Goal: Find specific page/section: Find specific page/section

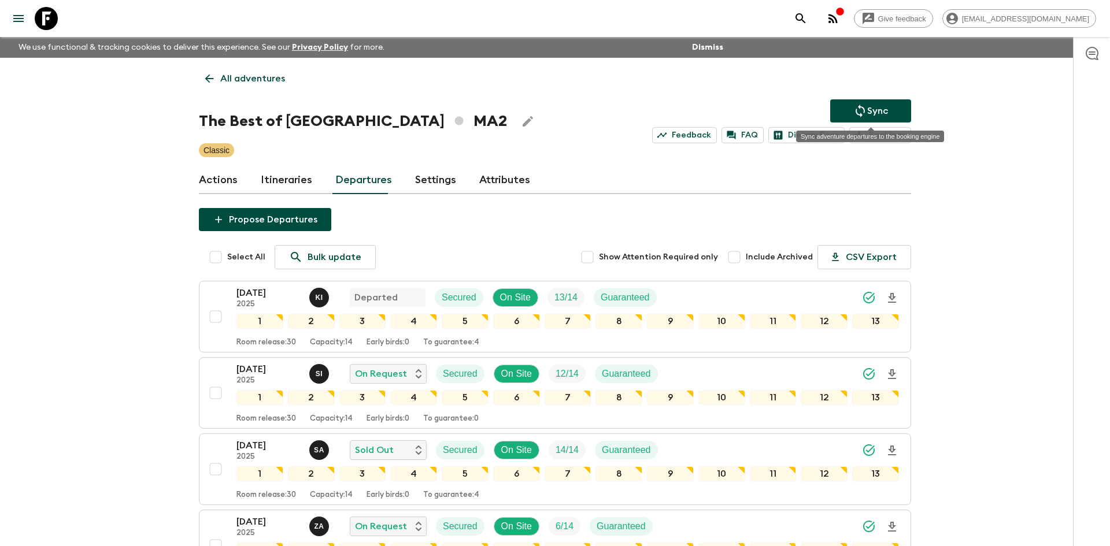
click at [883, 106] on p "Sync" at bounding box center [877, 111] width 21 height 14
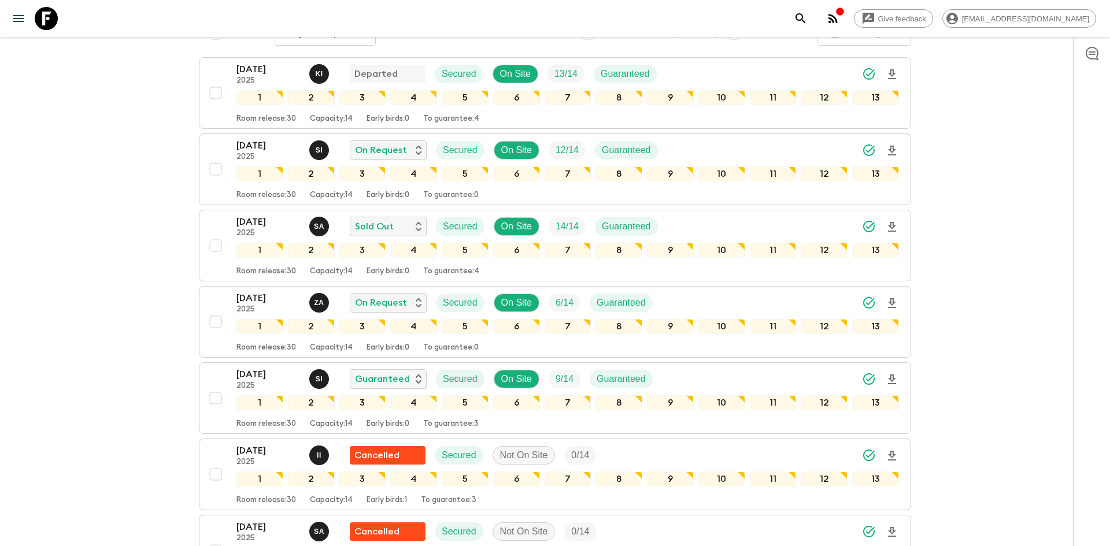
scroll to position [224, 0]
click at [893, 378] on icon "Download Onboarding" at bounding box center [892, 379] width 8 height 10
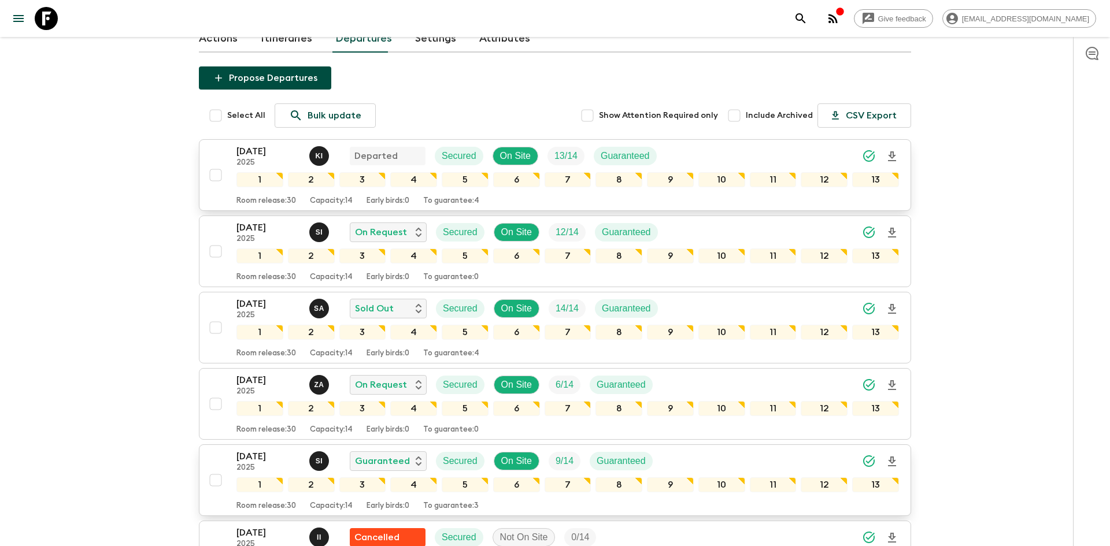
scroll to position [0, 0]
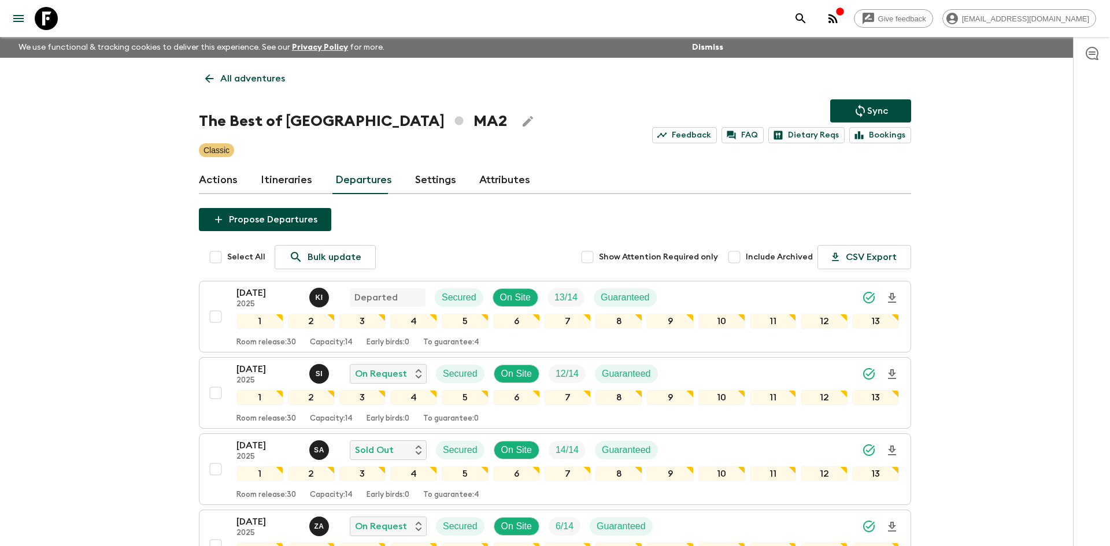
click at [264, 79] on p "All adventures" at bounding box center [252, 79] width 65 height 14
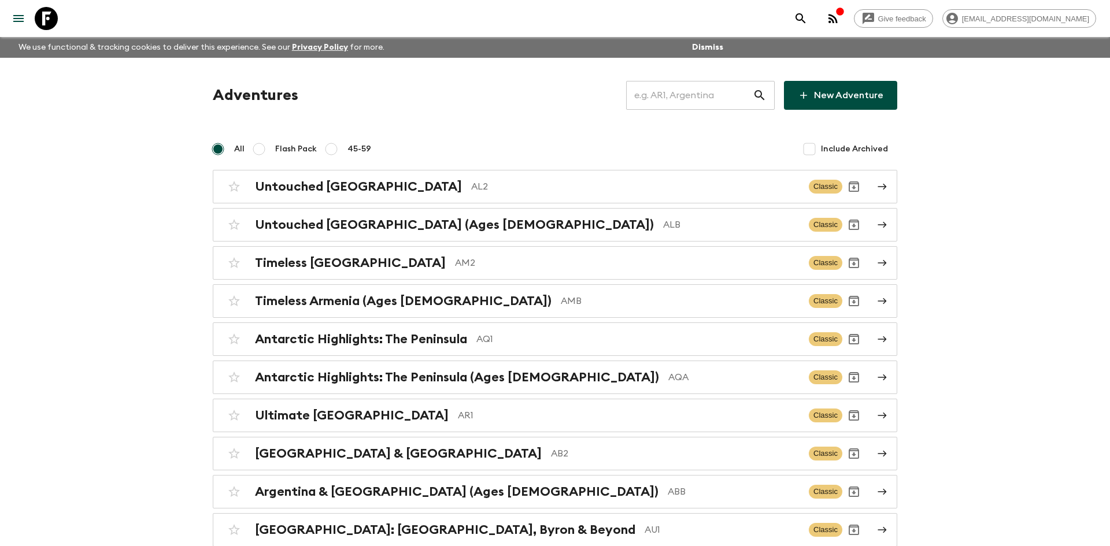
click at [681, 96] on input "text" at bounding box center [689, 95] width 127 height 32
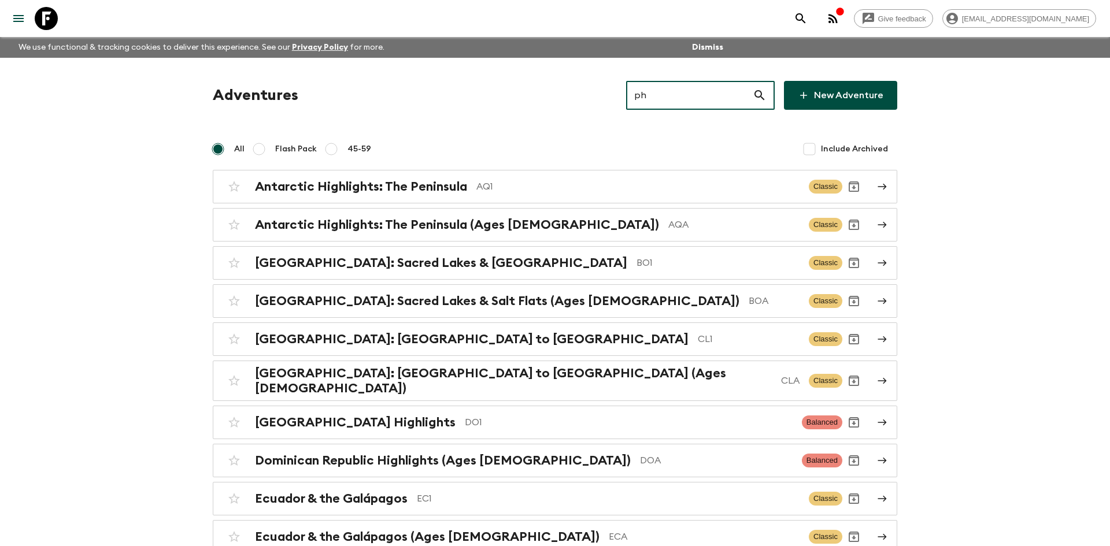
type input "ph1"
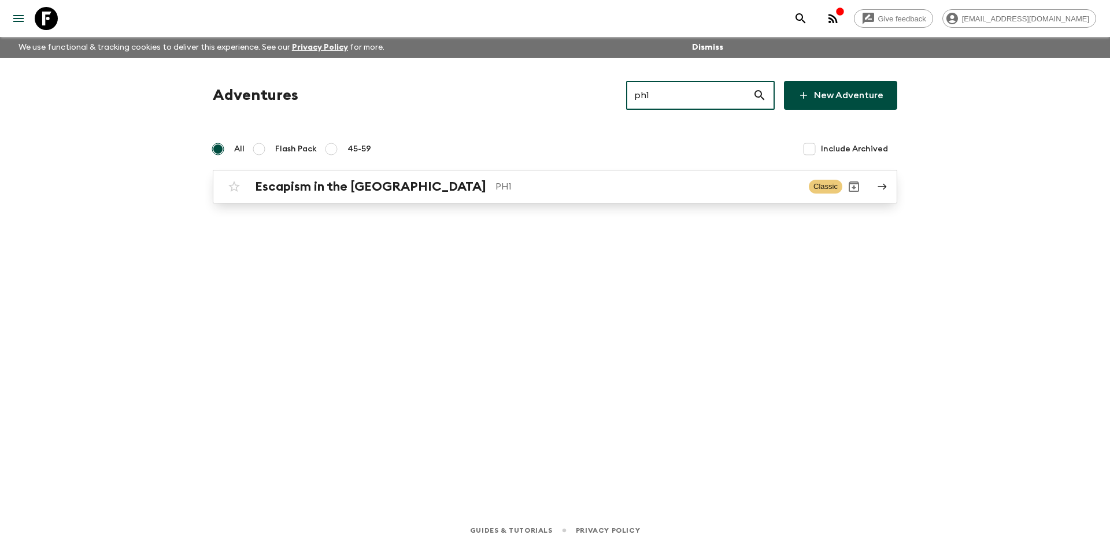
click at [495, 181] on p "PH1" at bounding box center [647, 187] width 304 height 14
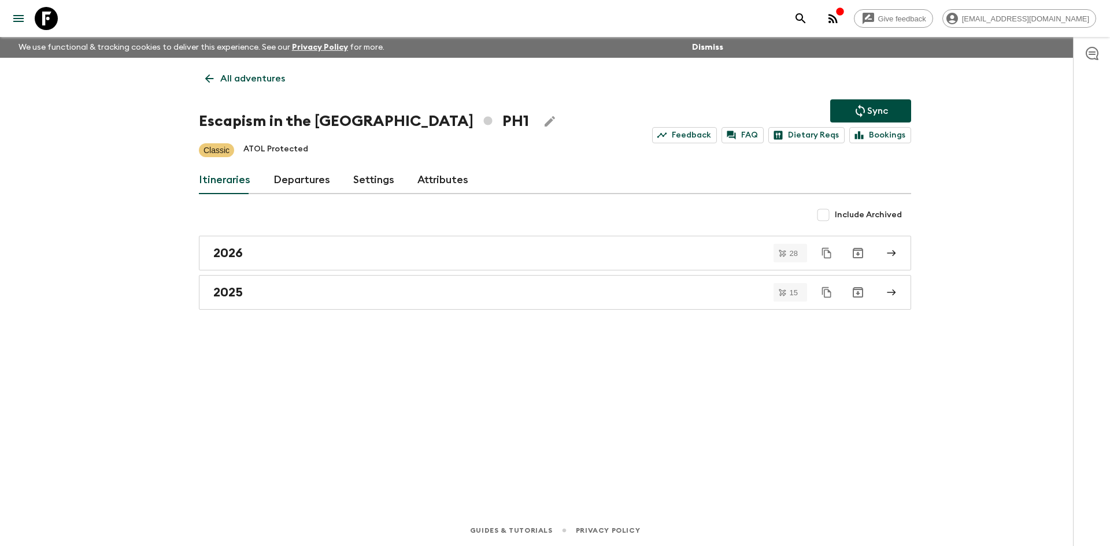
click at [862, 114] on icon "Sync adventure departures to the booking engine" at bounding box center [860, 111] width 14 height 14
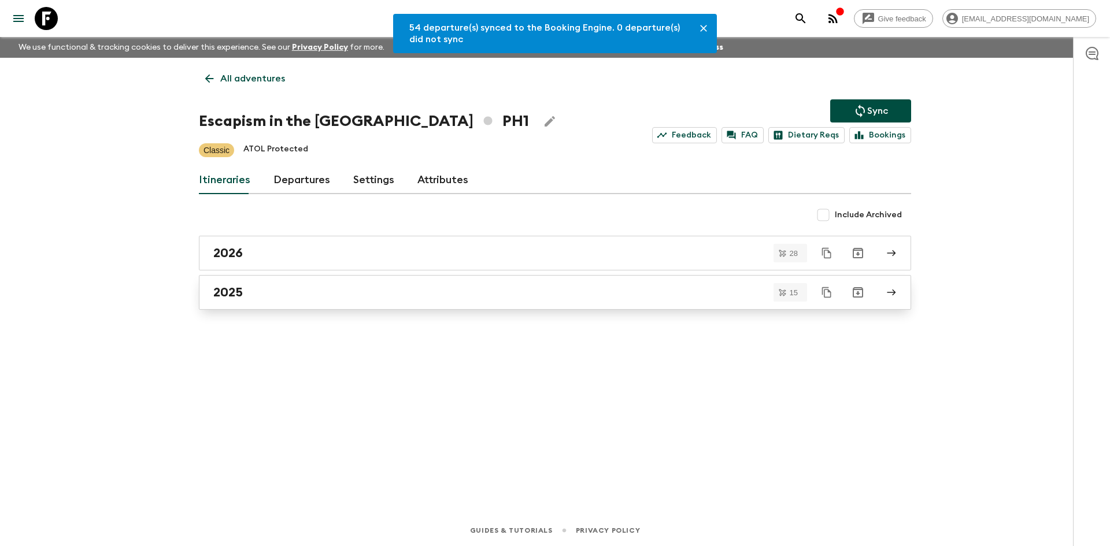
click at [472, 289] on div "2025" at bounding box center [543, 292] width 661 height 15
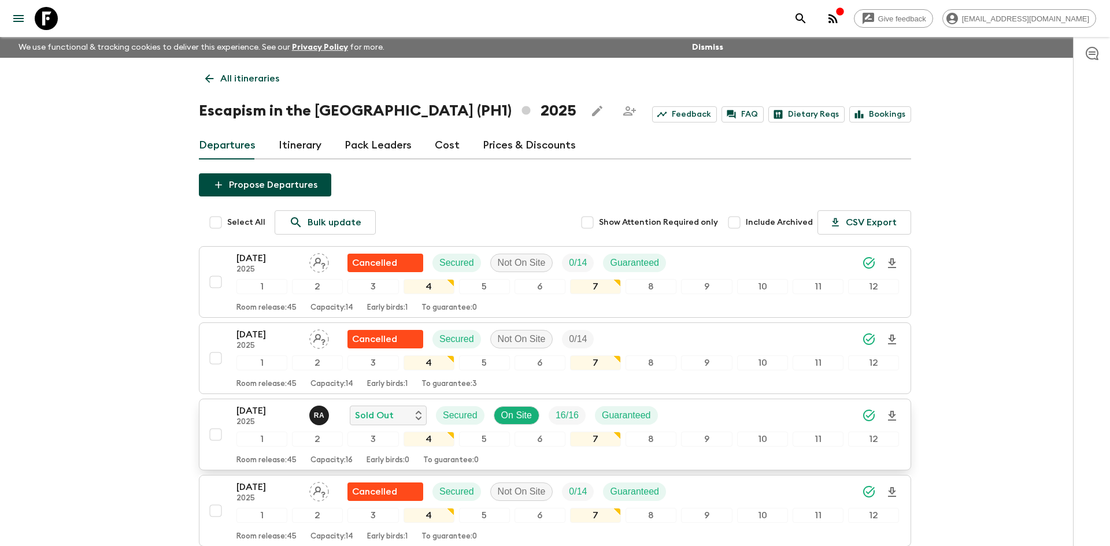
click at [746, 413] on div "24 Oct 2025 2025 R A Sold Out Secured On Site 16 / 16 Guaranteed" at bounding box center [567, 415] width 662 height 23
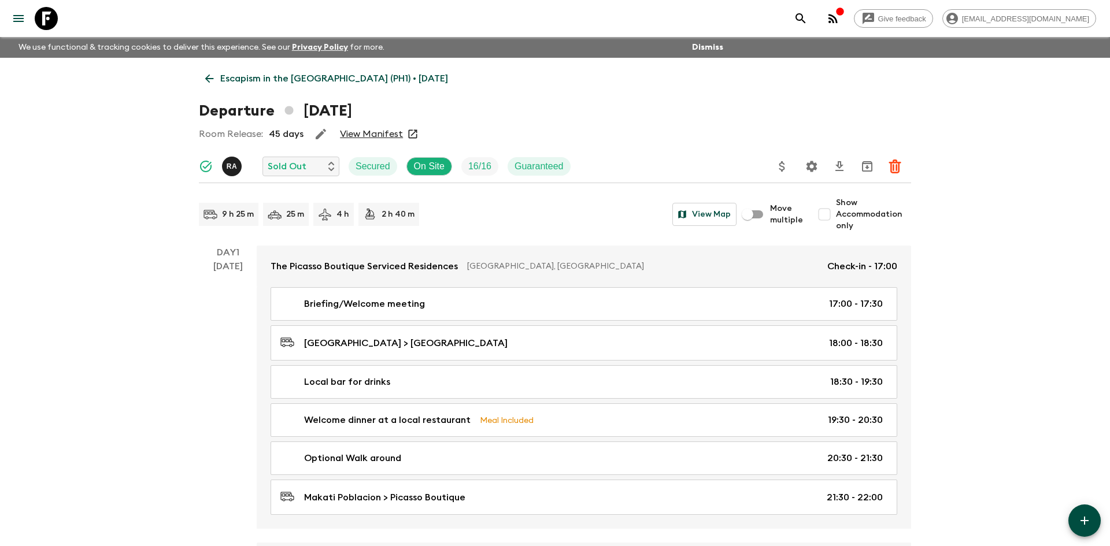
click at [358, 76] on p "Escapism in the Philippines (PH1) • 2025" at bounding box center [334, 79] width 228 height 14
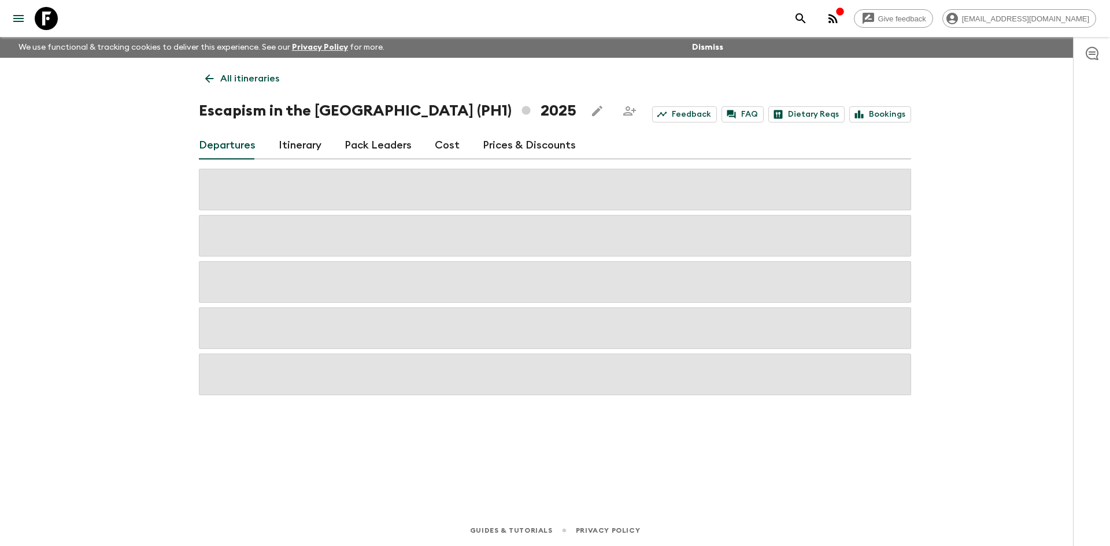
click at [258, 77] on p "All itineraries" at bounding box center [249, 79] width 59 height 14
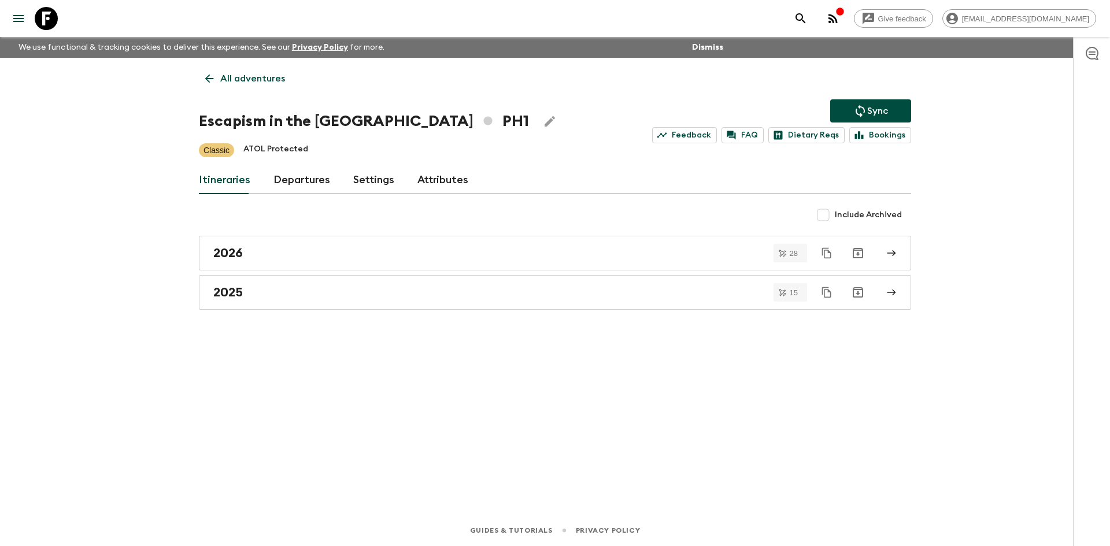
click at [245, 81] on p "All adventures" at bounding box center [252, 79] width 65 height 14
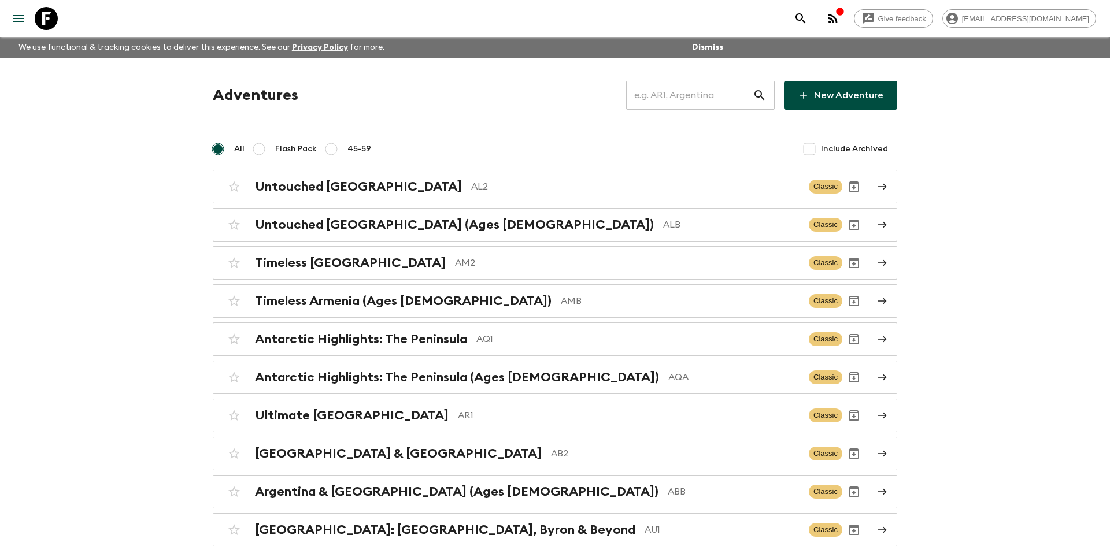
click at [661, 94] on input "text" at bounding box center [689, 95] width 127 height 32
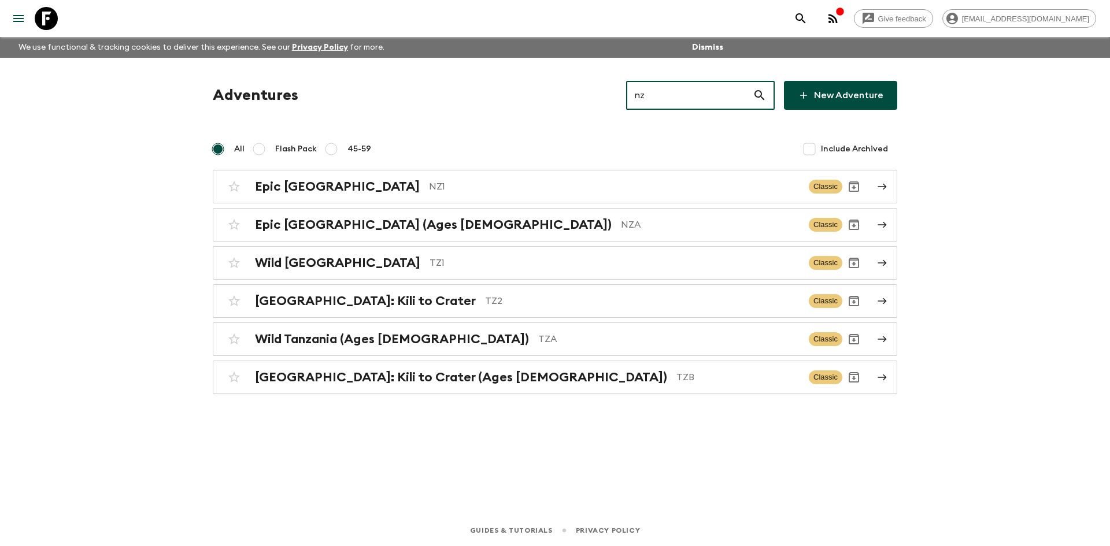
type input "nz1"
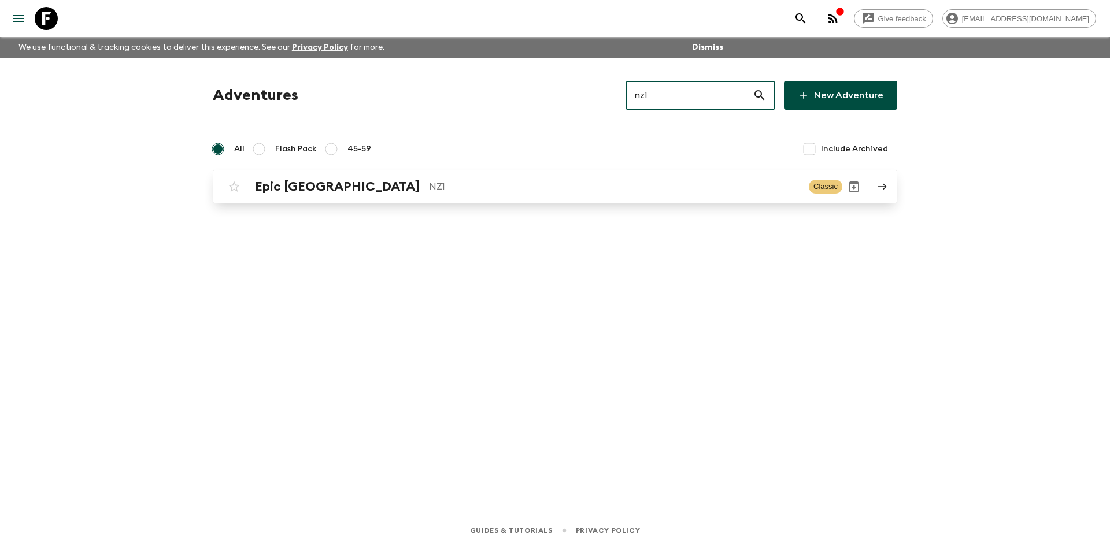
click at [437, 188] on p "NZ1" at bounding box center [614, 187] width 370 height 14
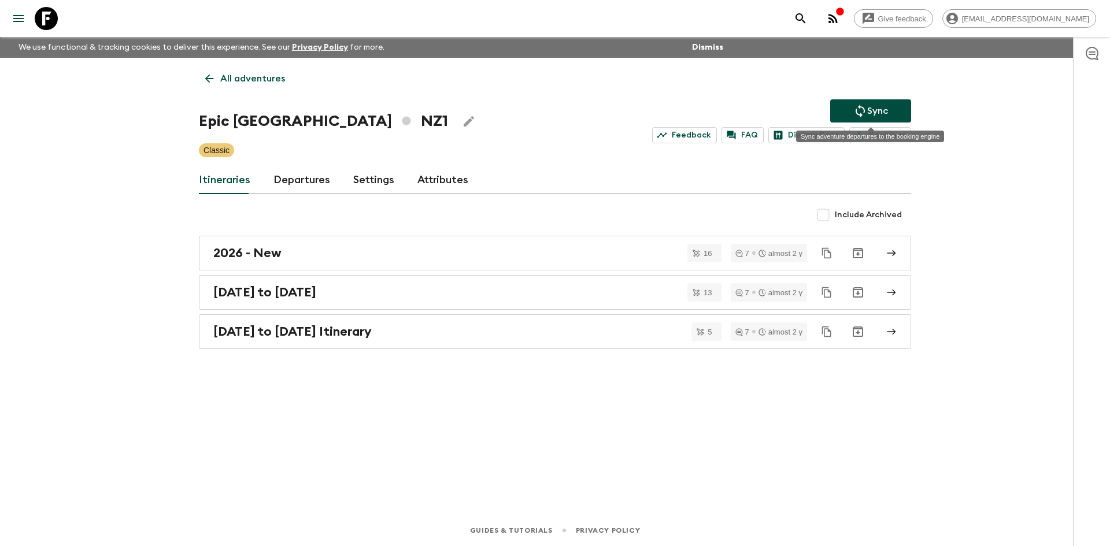
click at [862, 114] on icon "Sync adventure departures to the booking engine" at bounding box center [860, 111] width 14 height 14
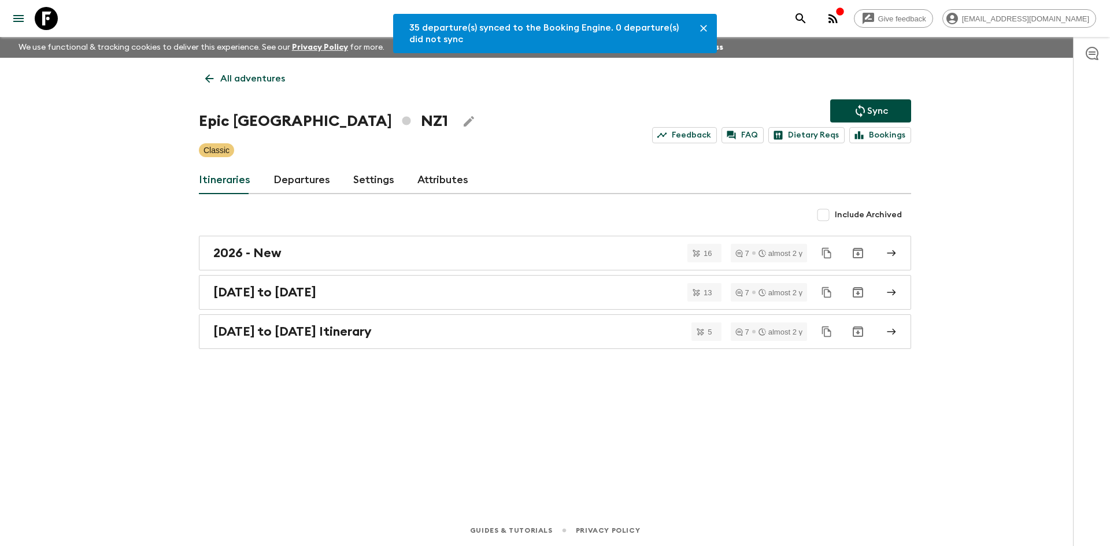
click at [317, 175] on link "Departures" at bounding box center [301, 180] width 57 height 28
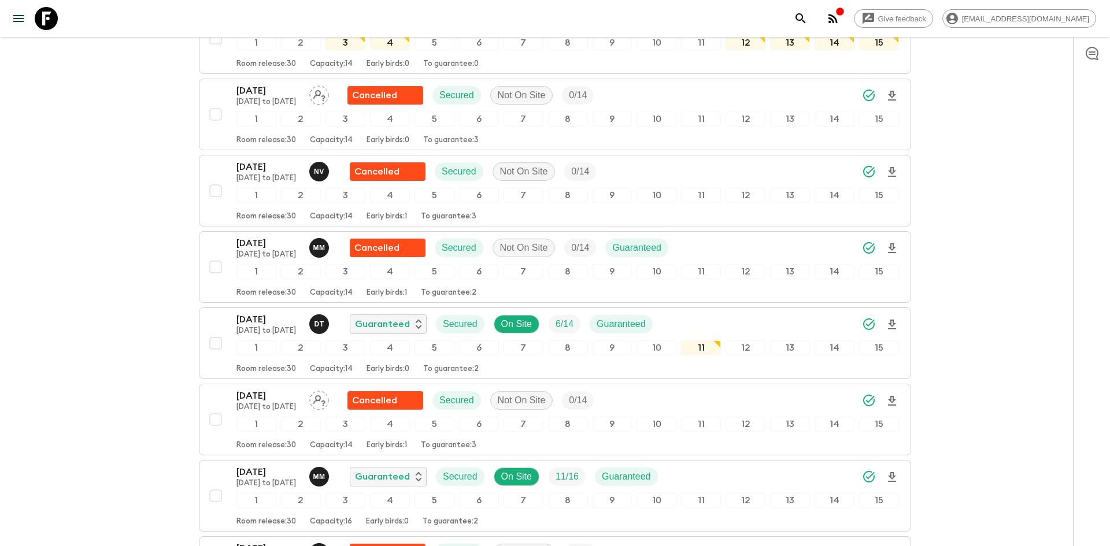
scroll to position [840, 0]
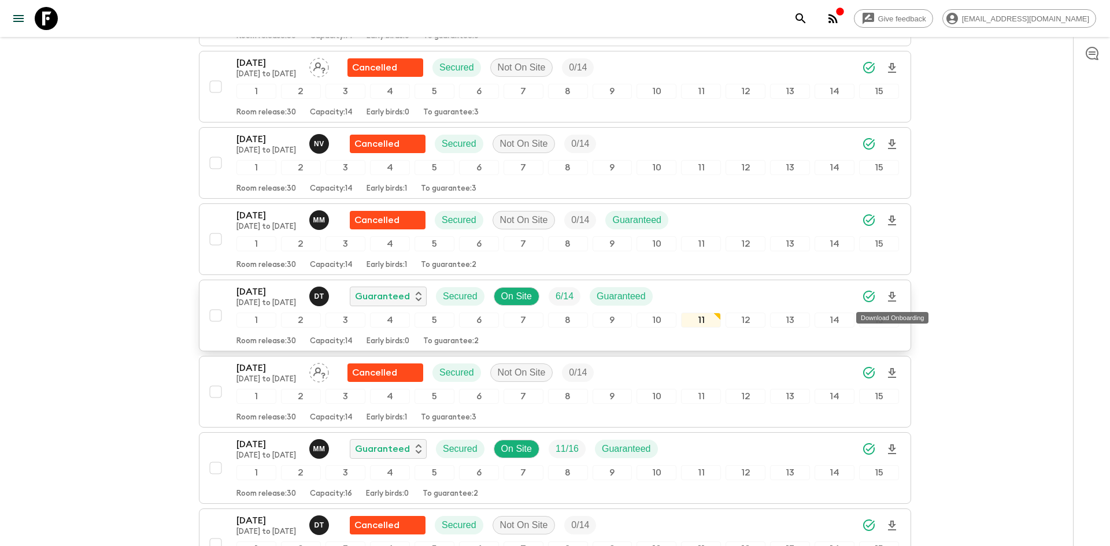
click at [889, 299] on icon "Download Onboarding" at bounding box center [892, 297] width 14 height 14
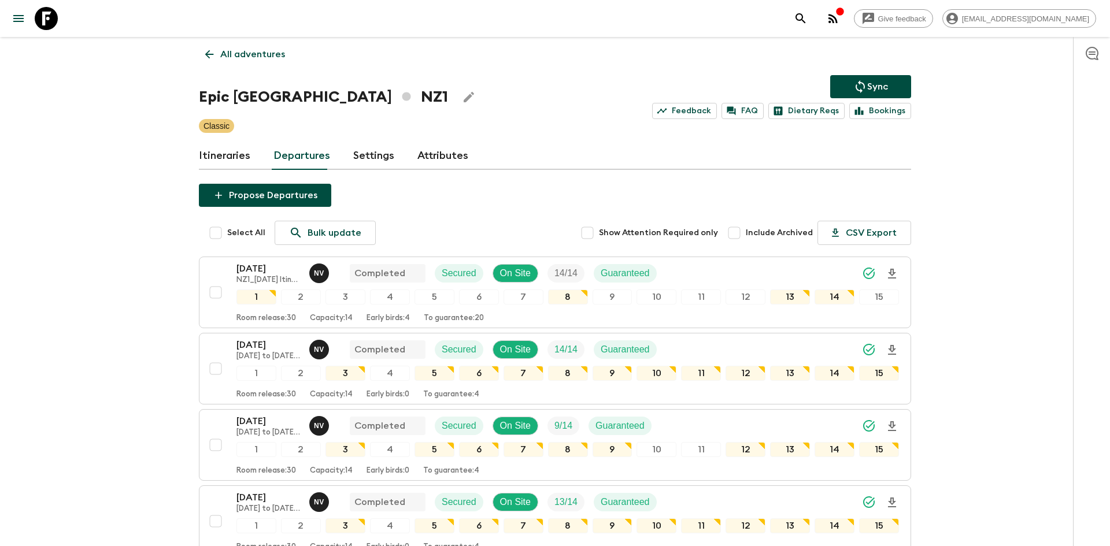
scroll to position [0, 0]
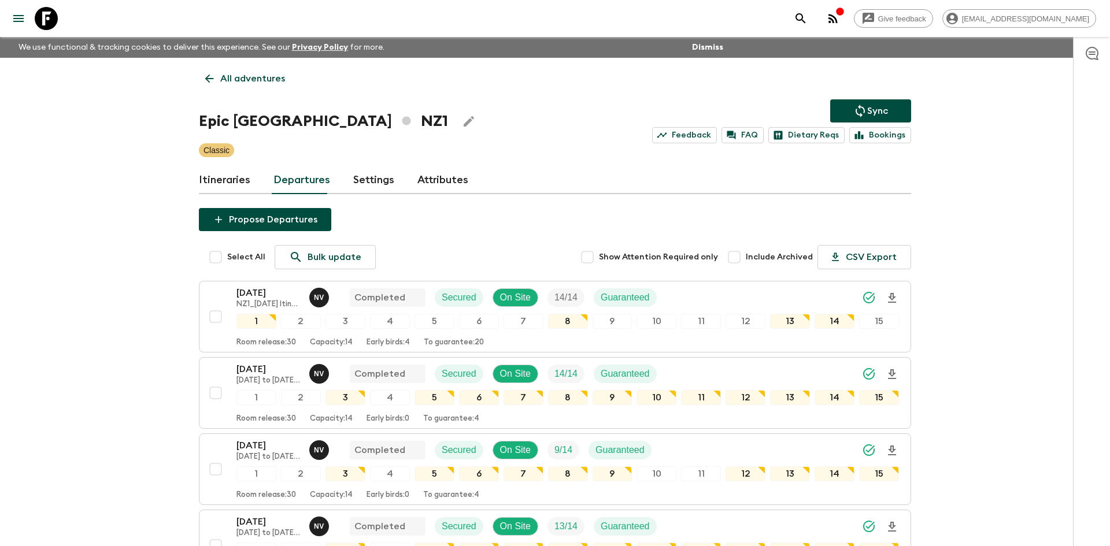
click at [258, 78] on p "All adventures" at bounding box center [252, 79] width 65 height 14
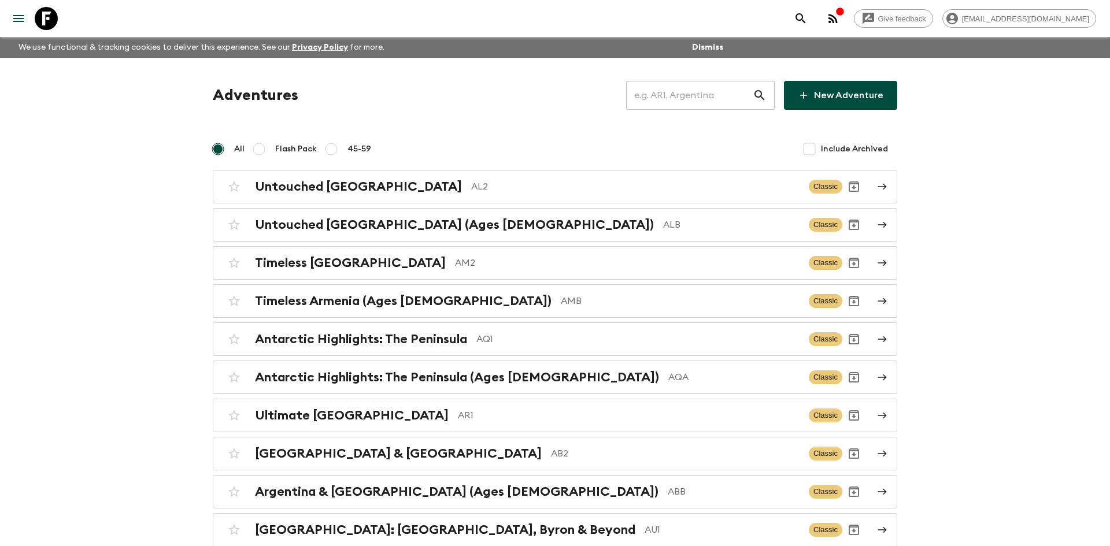
click at [662, 95] on input "text" at bounding box center [689, 95] width 127 height 32
type input "vn1"
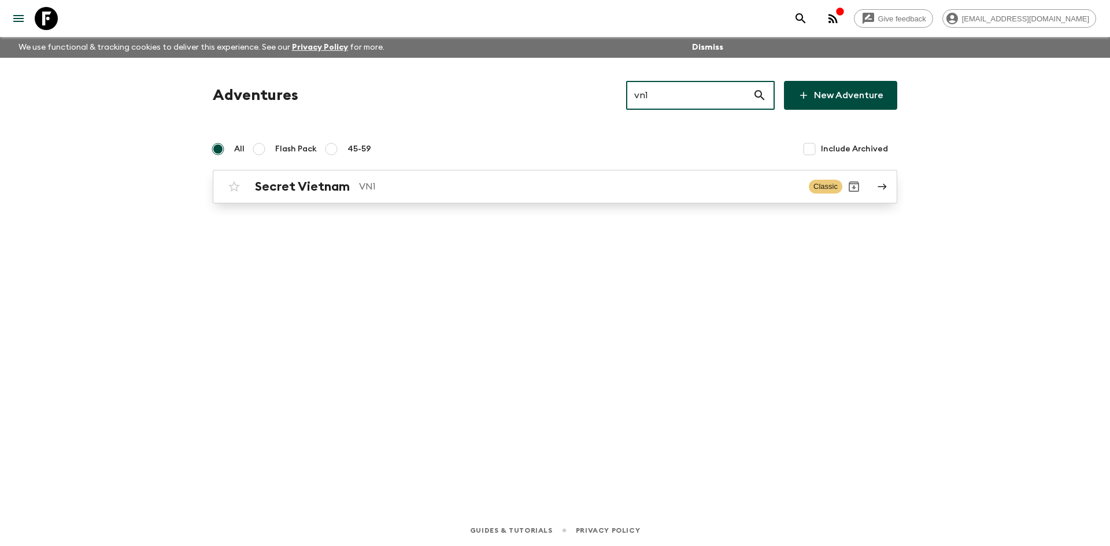
click at [363, 180] on p "VN1" at bounding box center [579, 187] width 440 height 14
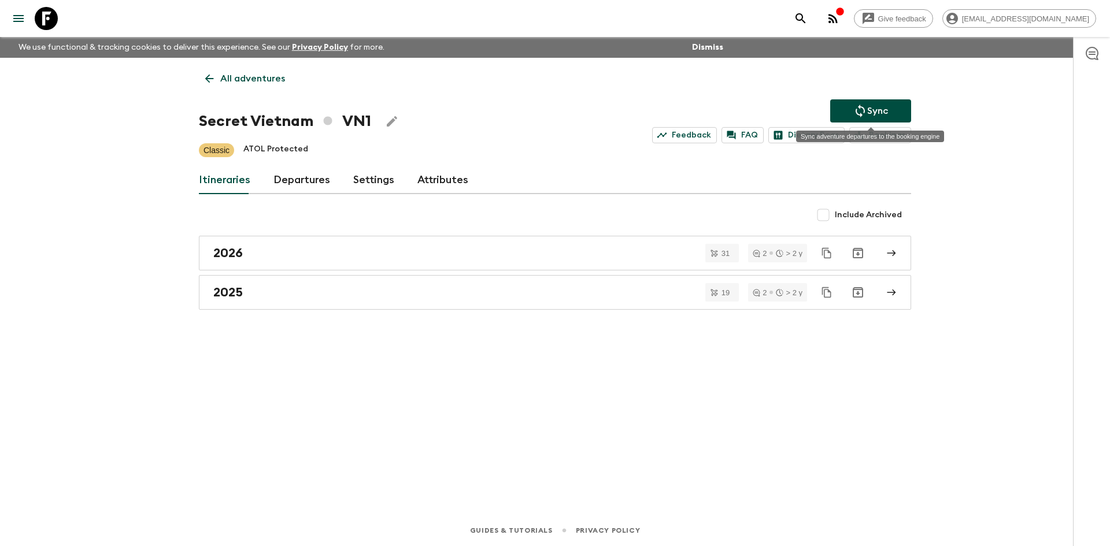
click at [851, 104] on button "Sync" at bounding box center [870, 110] width 81 height 23
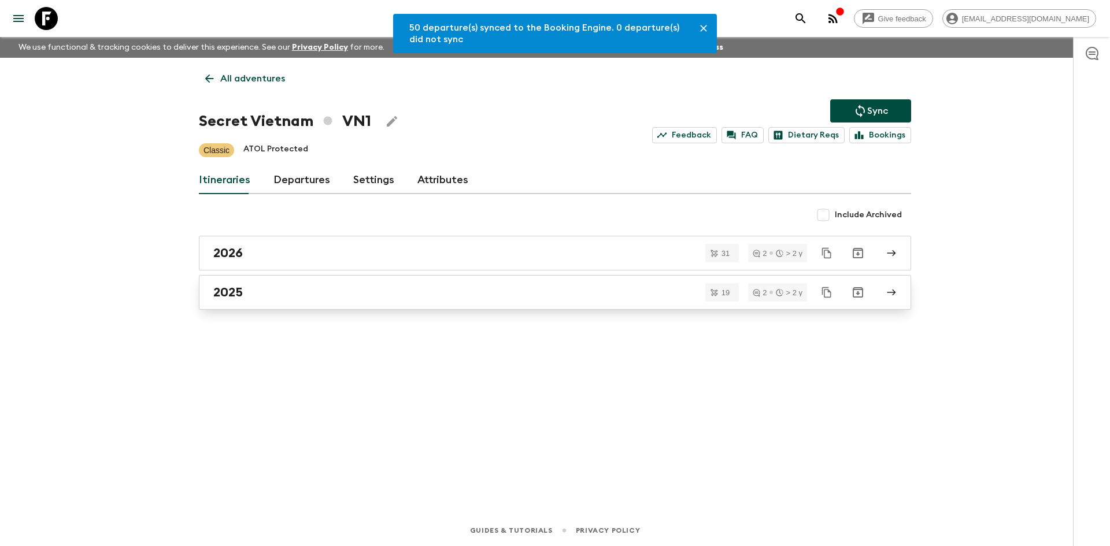
click at [302, 299] on div "2025" at bounding box center [543, 292] width 661 height 15
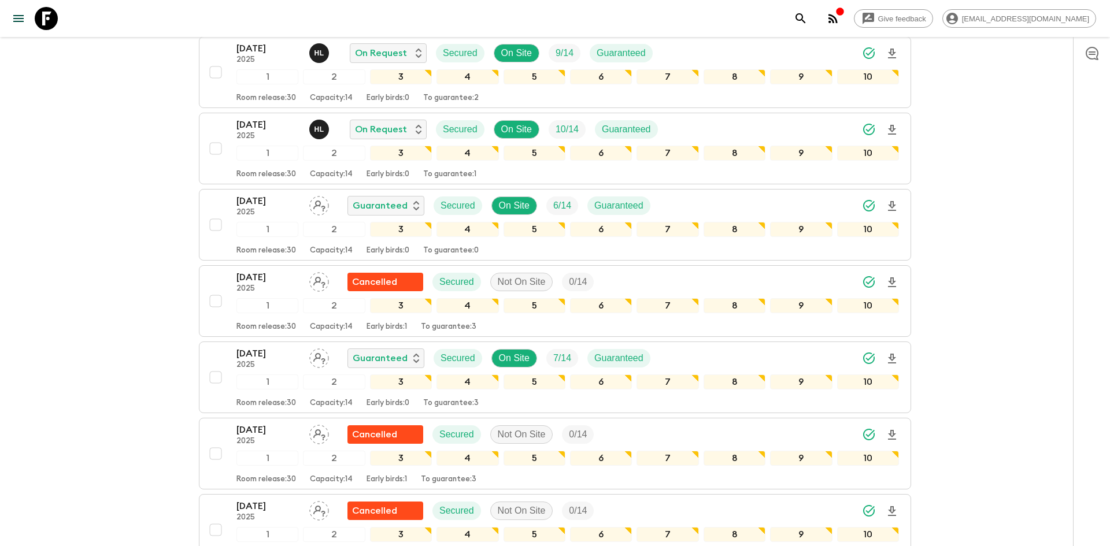
scroll to position [596, 0]
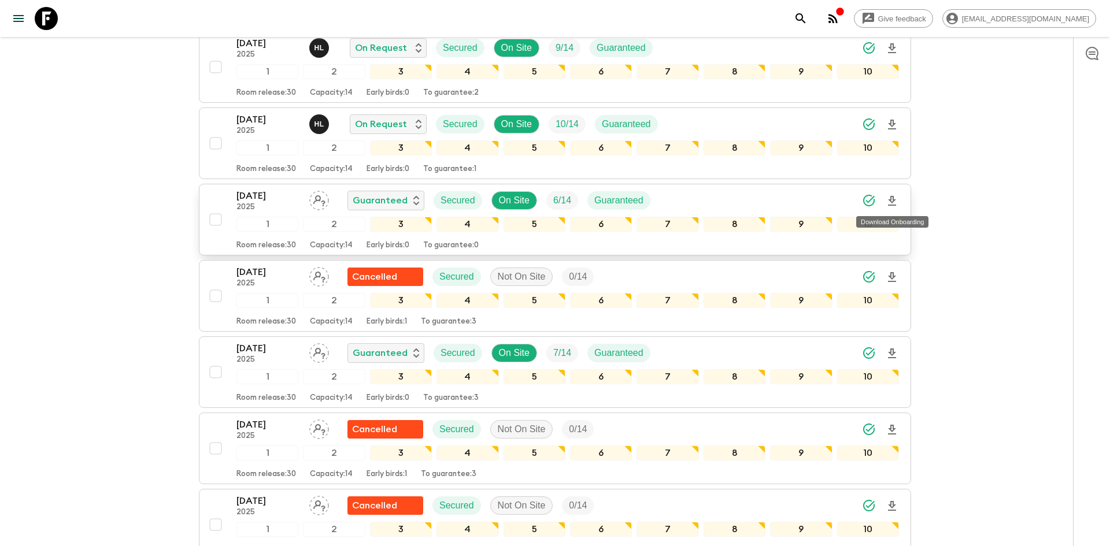
click at [892, 198] on icon "Download Onboarding" at bounding box center [892, 201] width 8 height 10
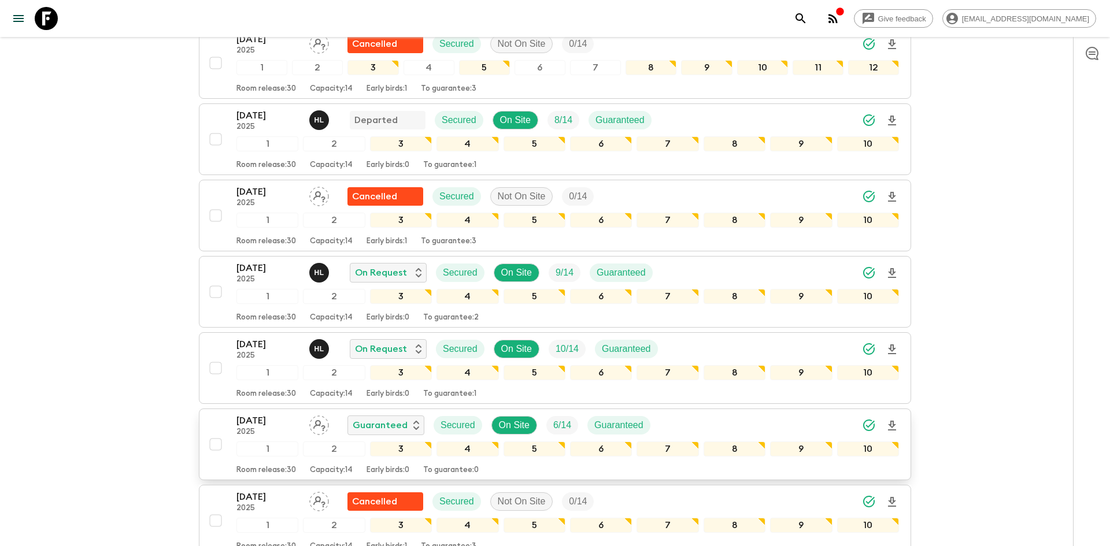
scroll to position [0, 0]
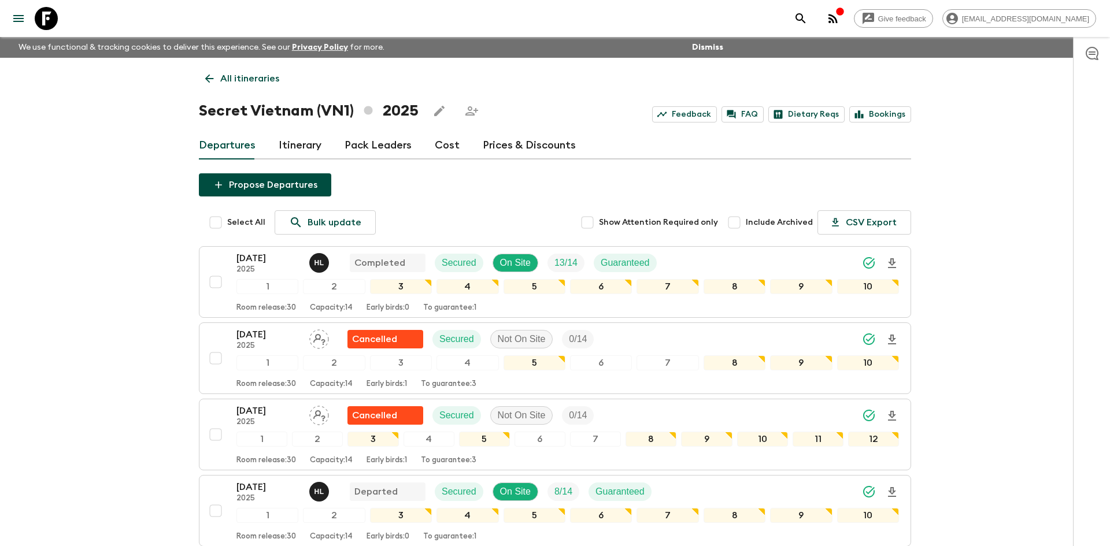
click at [239, 83] on p "All itineraries" at bounding box center [249, 79] width 59 height 14
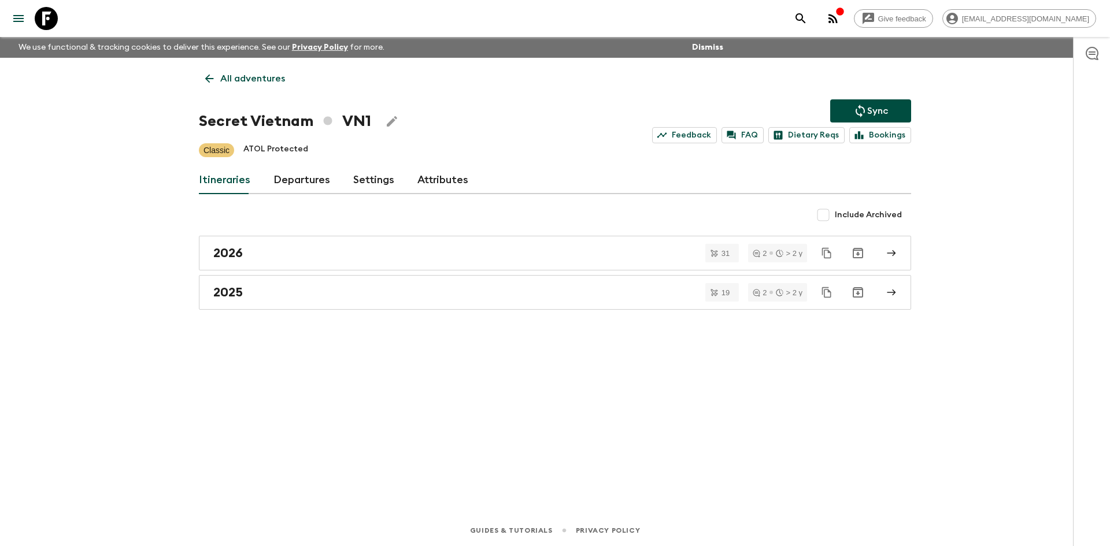
click at [272, 84] on p "All adventures" at bounding box center [252, 79] width 65 height 14
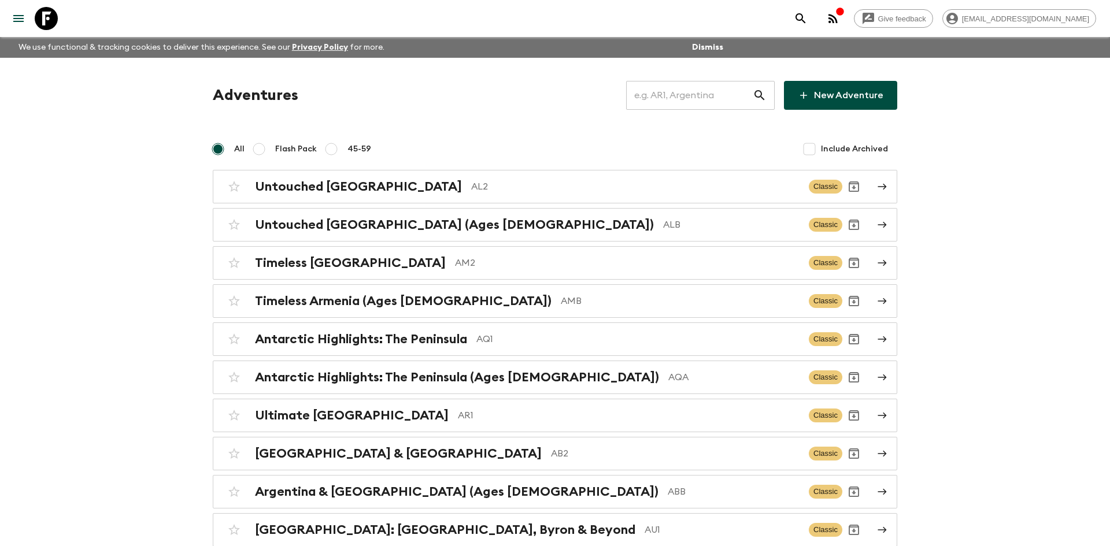
click at [656, 94] on input "text" at bounding box center [689, 95] width 127 height 32
type input "co1"
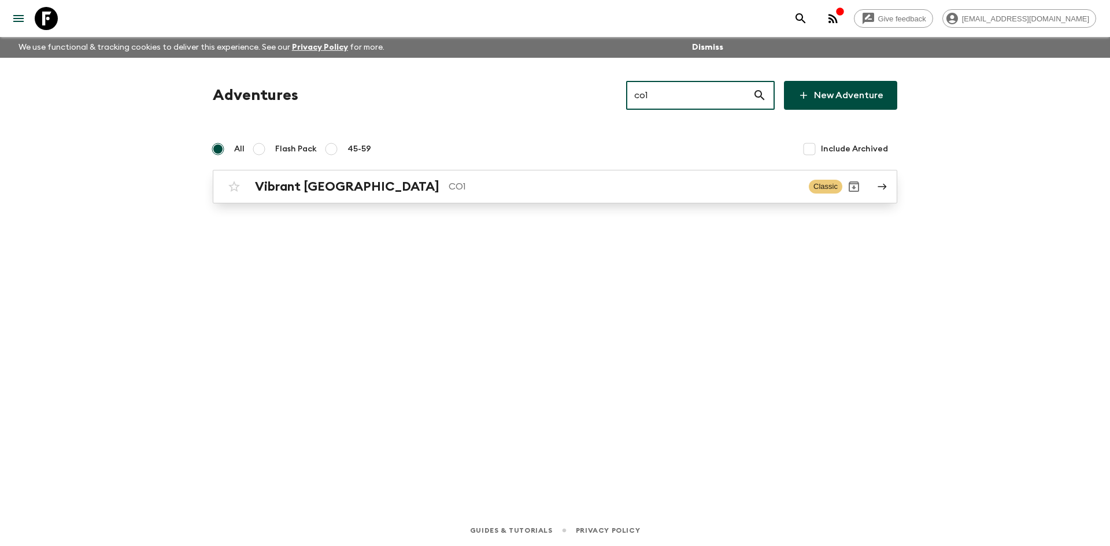
click at [359, 173] on link "Vibrant Colombia CO1 Classic" at bounding box center [555, 187] width 684 height 34
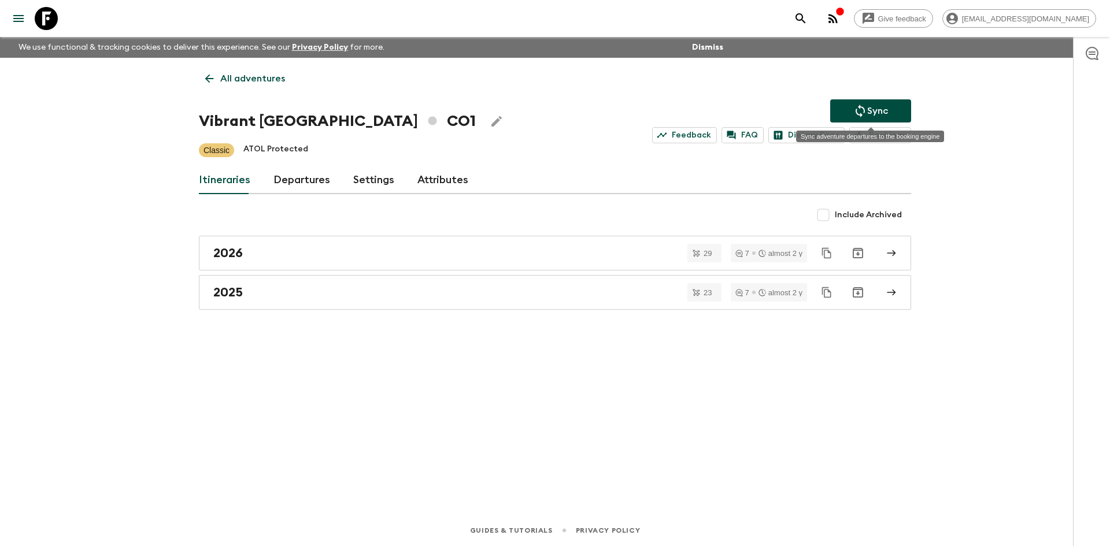
click at [889, 113] on button "Sync" at bounding box center [870, 110] width 81 height 23
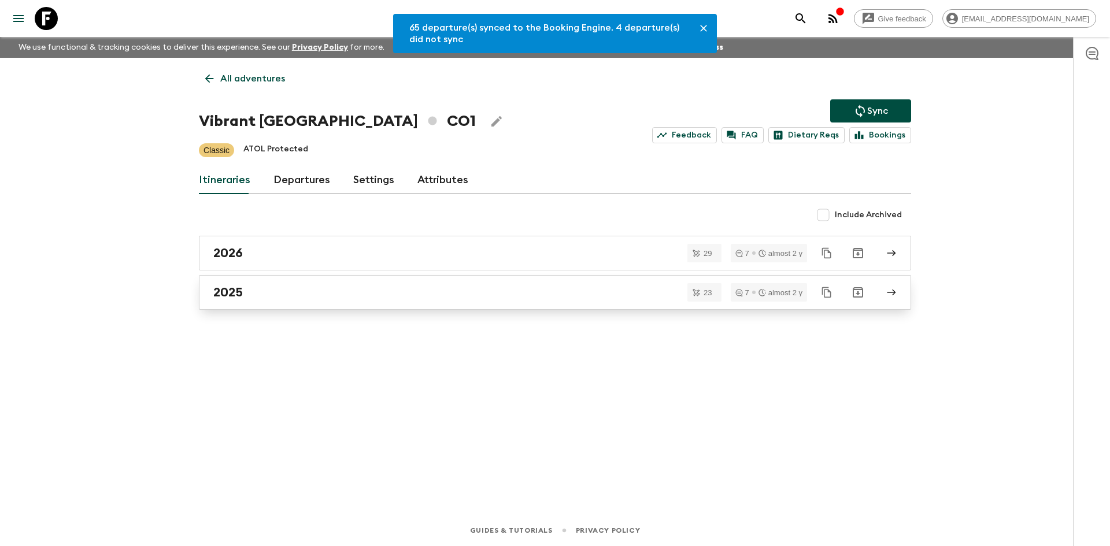
click at [579, 284] on link "2025" at bounding box center [555, 292] width 712 height 35
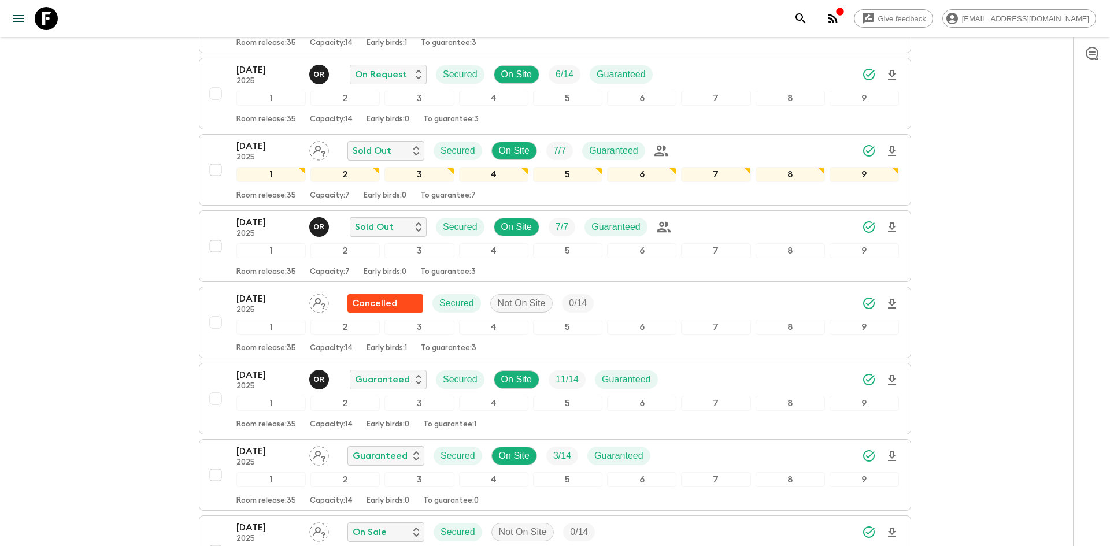
scroll to position [1028, 0]
click at [895, 146] on icon "Download Onboarding" at bounding box center [892, 151] width 14 height 14
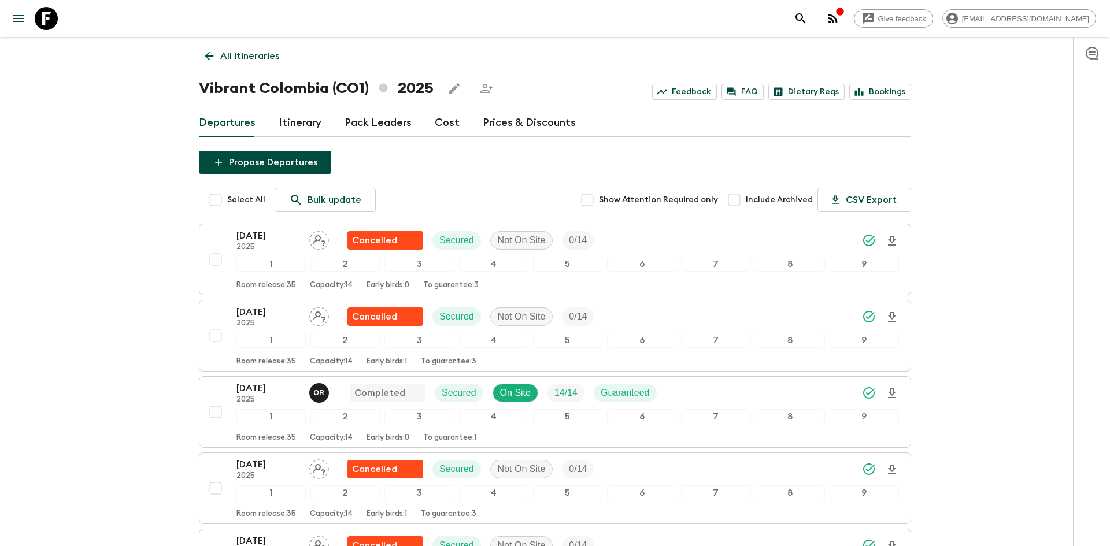
scroll to position [0, 0]
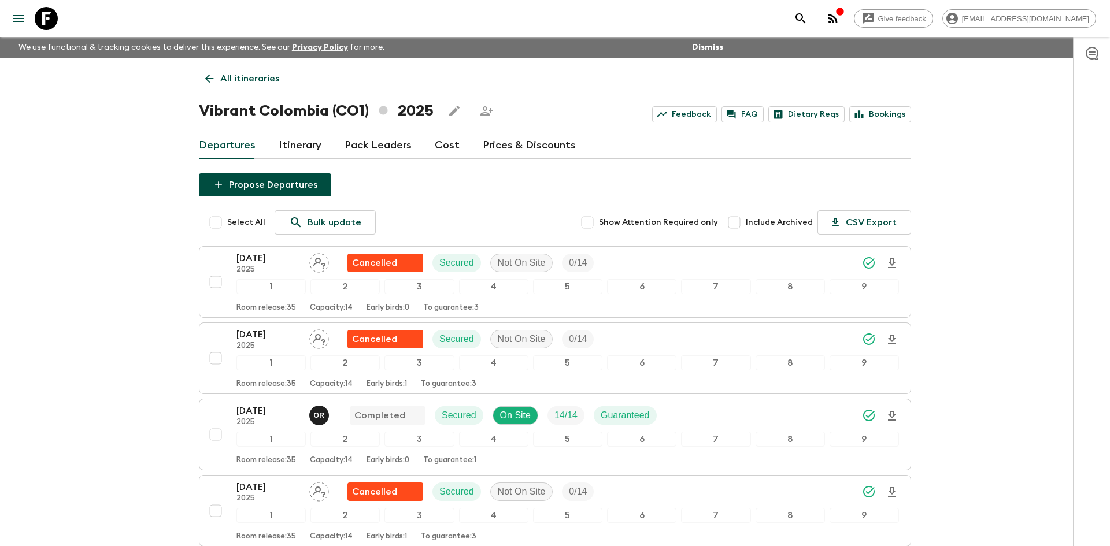
click at [240, 80] on p "All itineraries" at bounding box center [249, 79] width 59 height 14
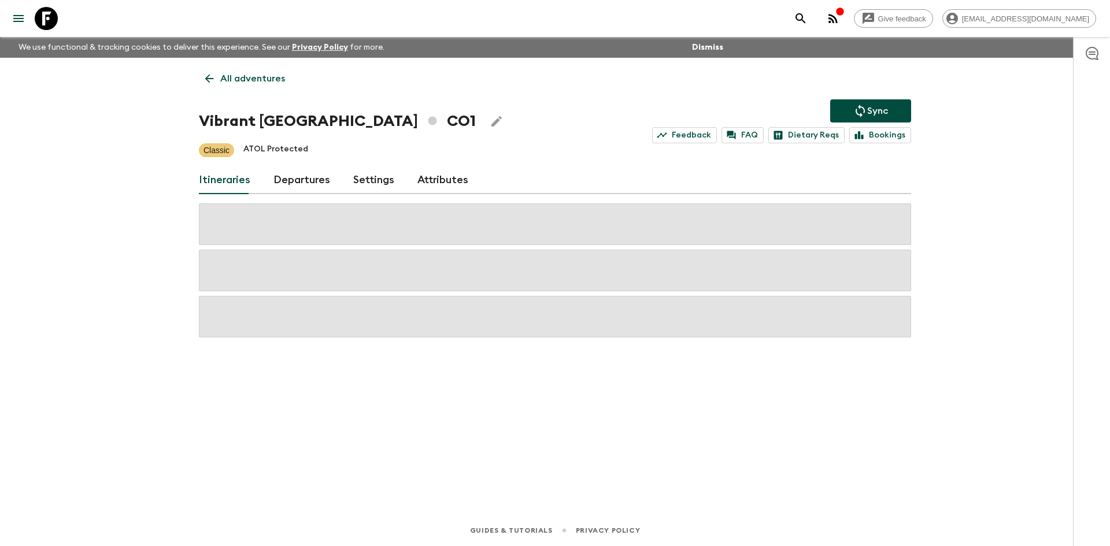
click at [240, 80] on p "All adventures" at bounding box center [252, 79] width 65 height 14
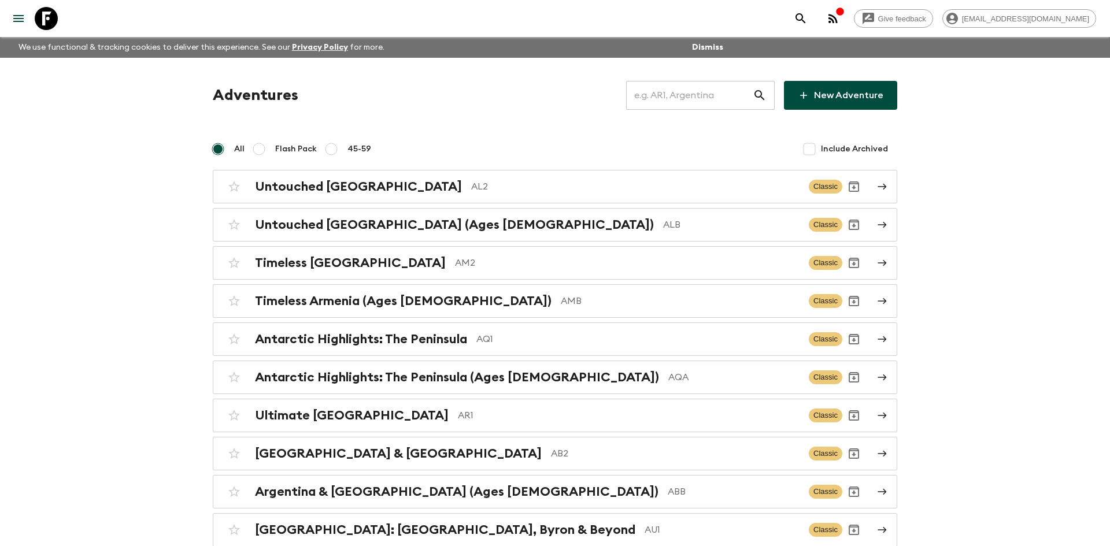
click at [643, 98] on input "text" at bounding box center [689, 95] width 127 height 32
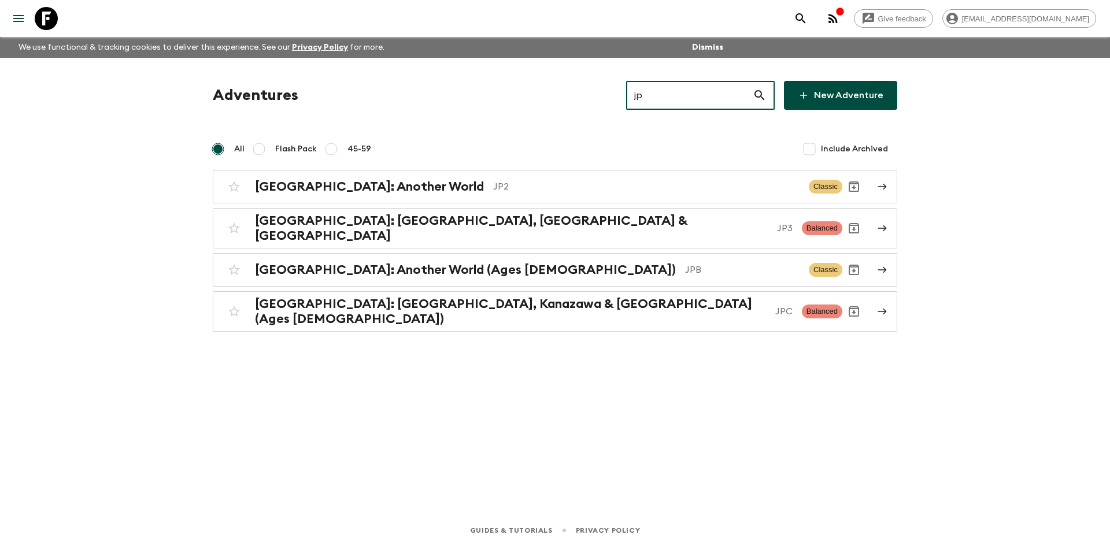
type input "jpb"
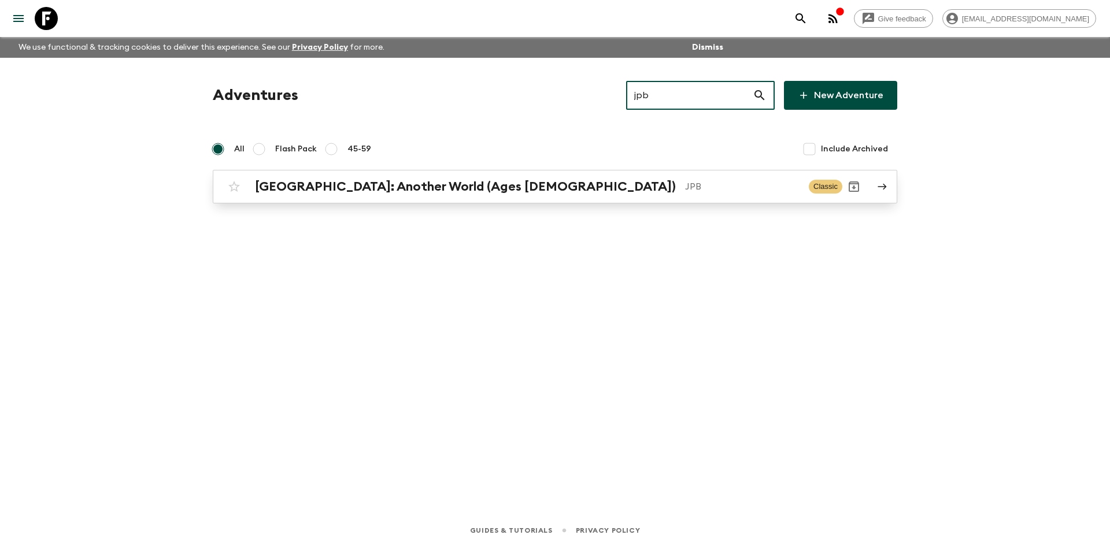
click at [459, 180] on h2 "[GEOGRAPHIC_DATA]: Another World (Ages [DEMOGRAPHIC_DATA])" at bounding box center [465, 186] width 421 height 15
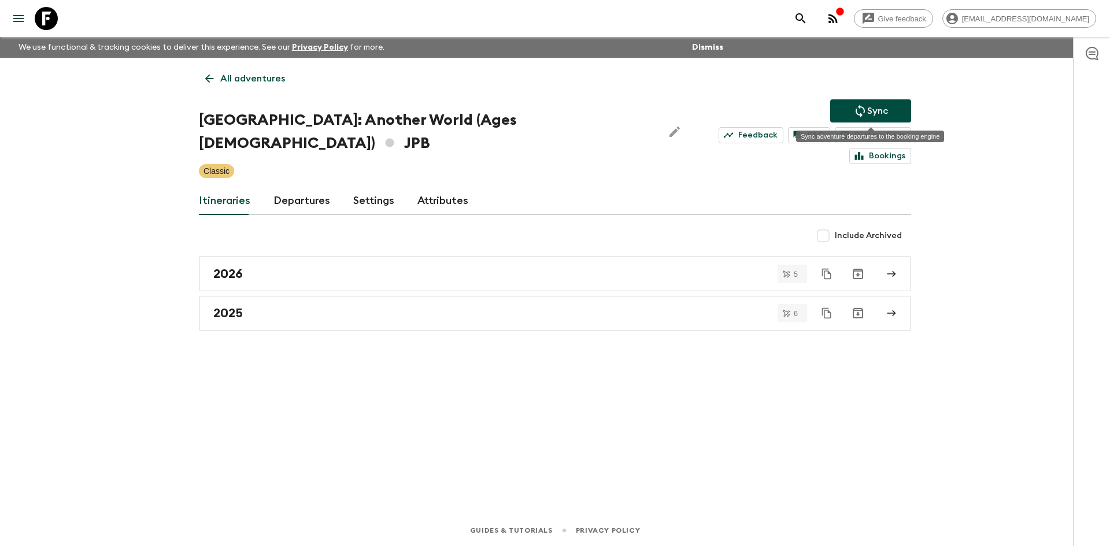
click at [846, 106] on button "Sync" at bounding box center [870, 110] width 81 height 23
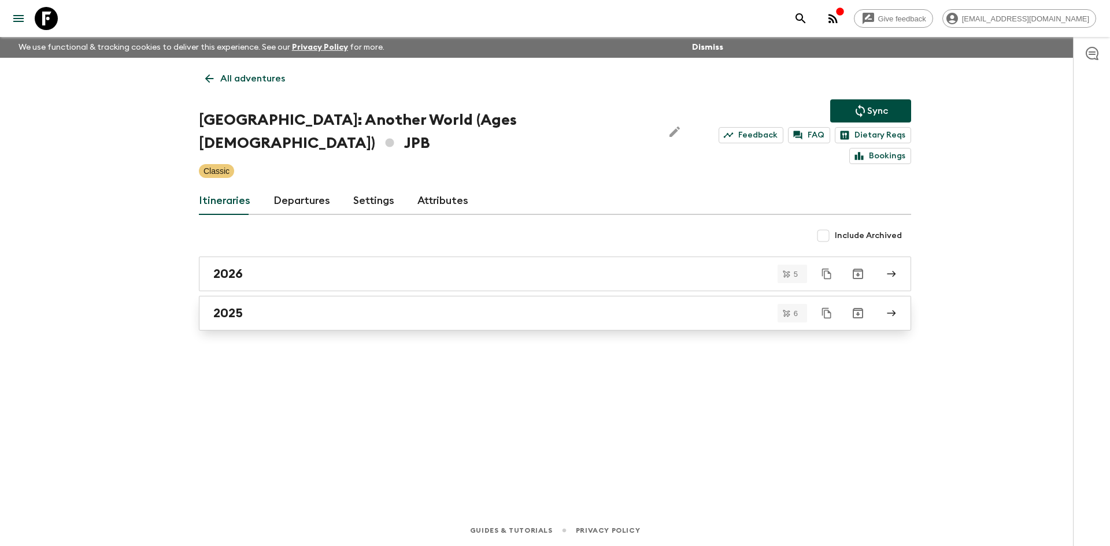
click at [235, 306] on h2 "2025" at bounding box center [227, 313] width 29 height 15
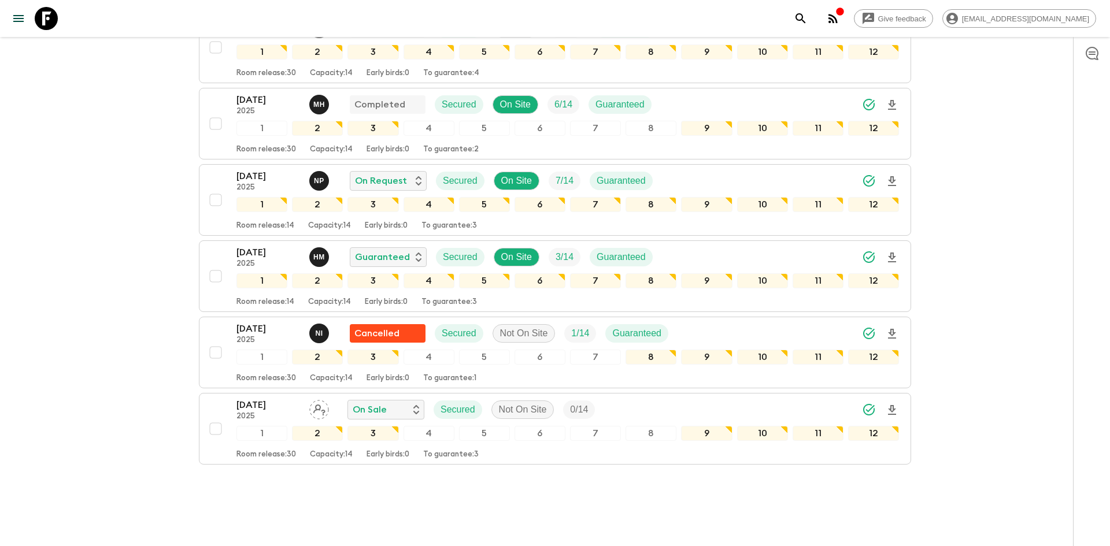
scroll to position [258, 0]
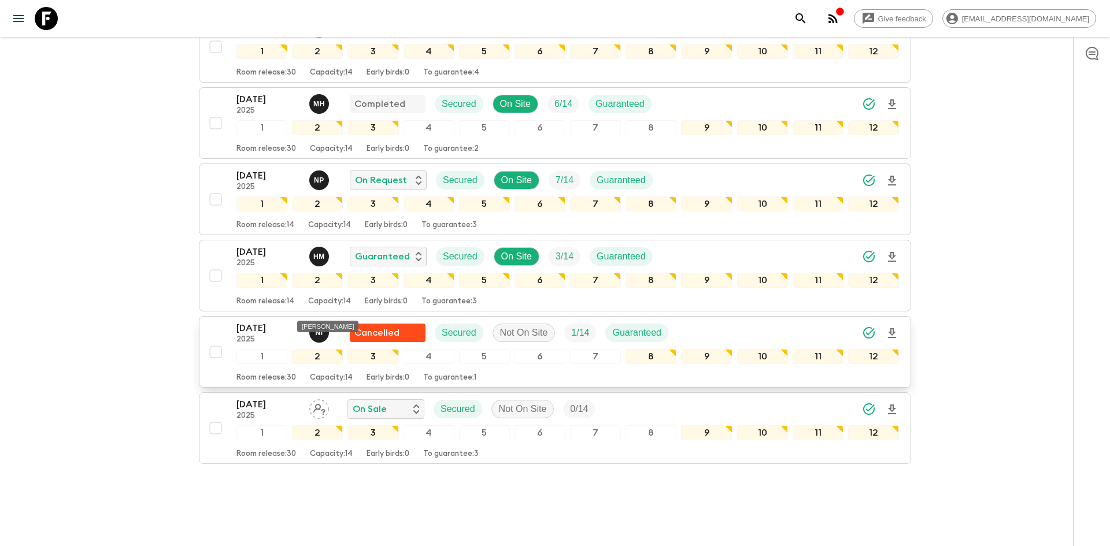
click at [316, 328] on p "N I" at bounding box center [319, 332] width 8 height 9
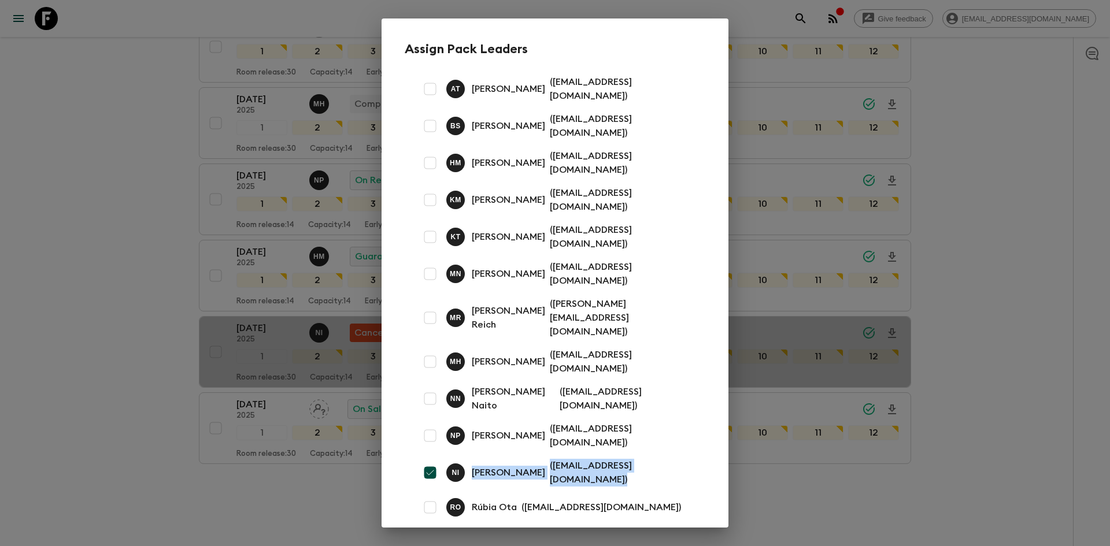
drag, startPoint x: 649, startPoint y: 411, endPoint x: 473, endPoint y: 410, distance: 176.3
click at [473, 454] on div "N I Naoya Ishida ( jupiterishida@gmail.com )" at bounding box center [555, 472] width 300 height 37
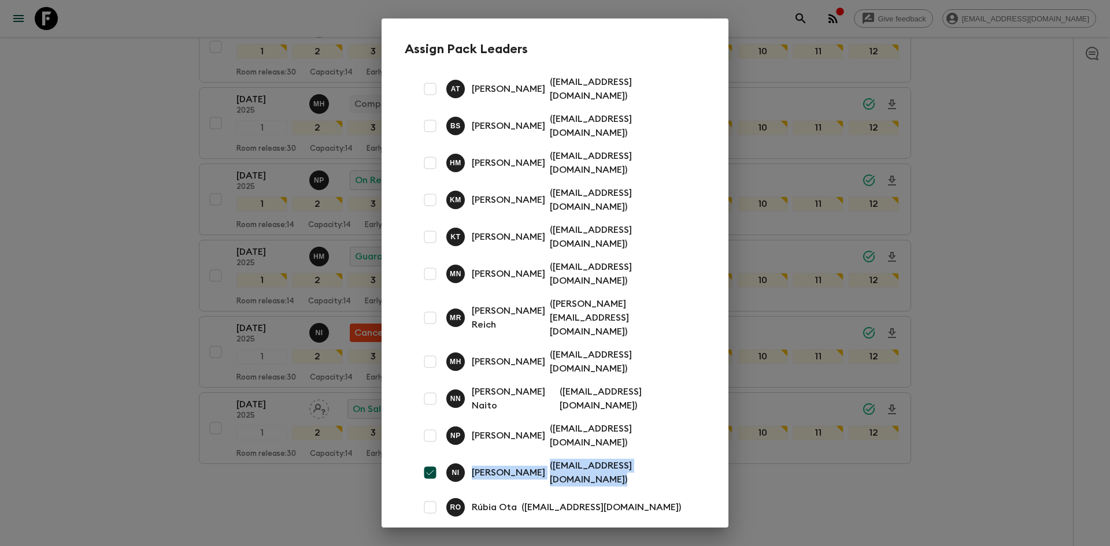
copy div "Naoya Ishida ( jupiterishida@gmail.com )"
click at [75, 207] on div "Assign Pack Leaders A T Ayaka Tsukamoto ( ayakam6002@gmail.com ) B S Bickel Sum…" at bounding box center [555, 273] width 1110 height 546
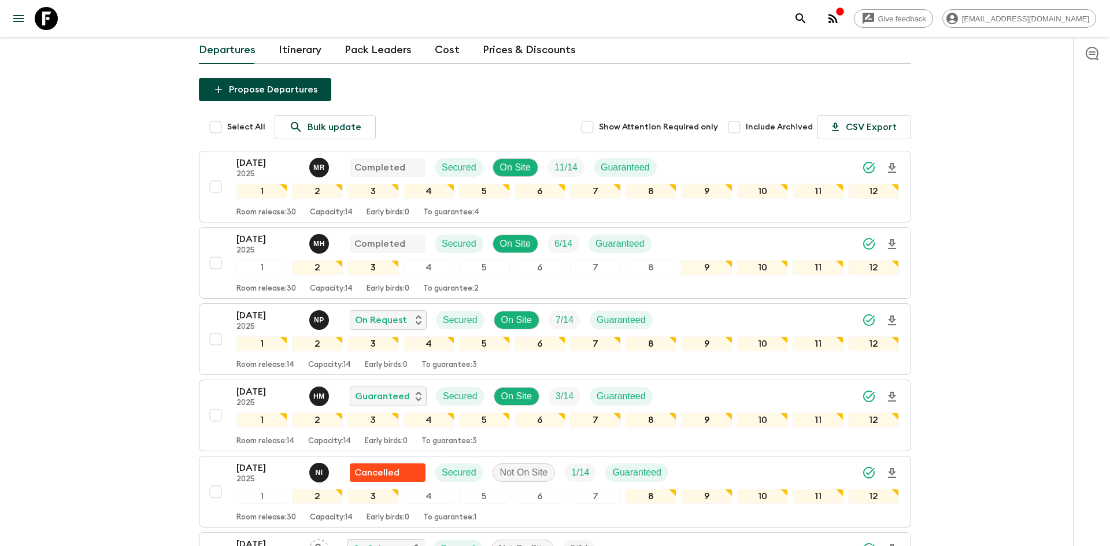
scroll to position [0, 0]
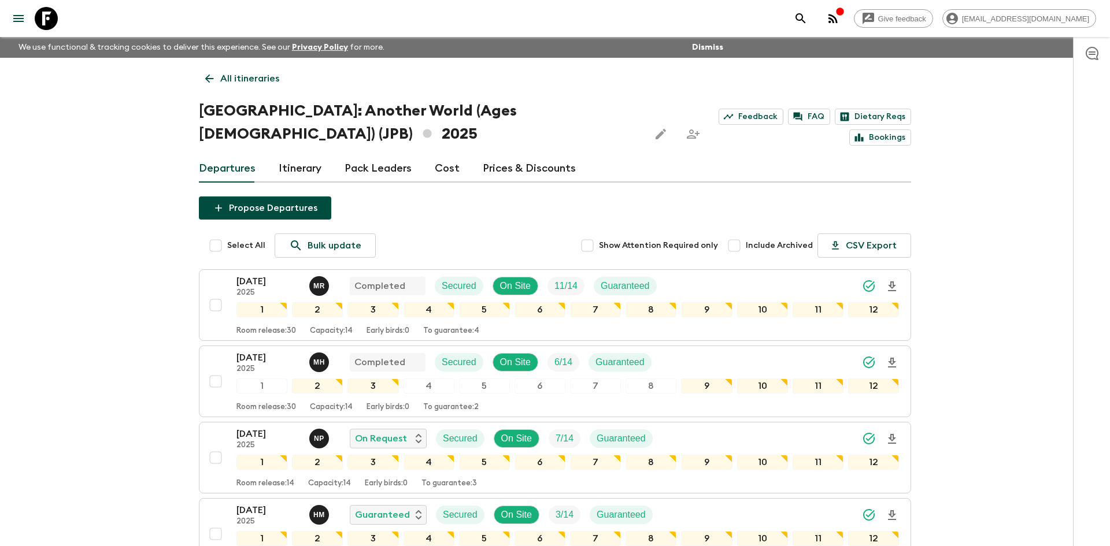
click at [235, 81] on p "All itineraries" at bounding box center [249, 79] width 59 height 14
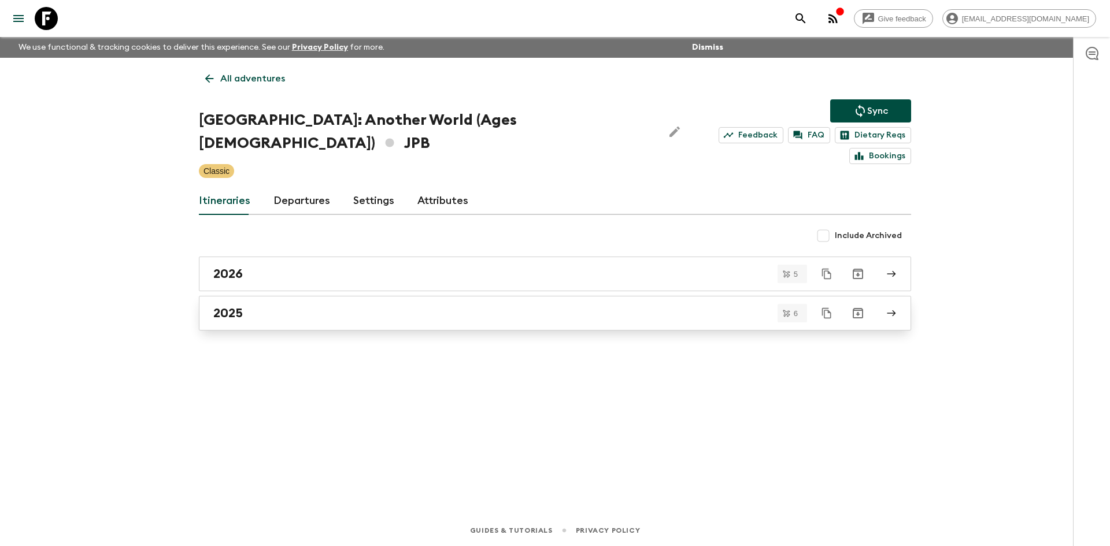
click at [329, 306] on div "2025" at bounding box center [543, 313] width 661 height 15
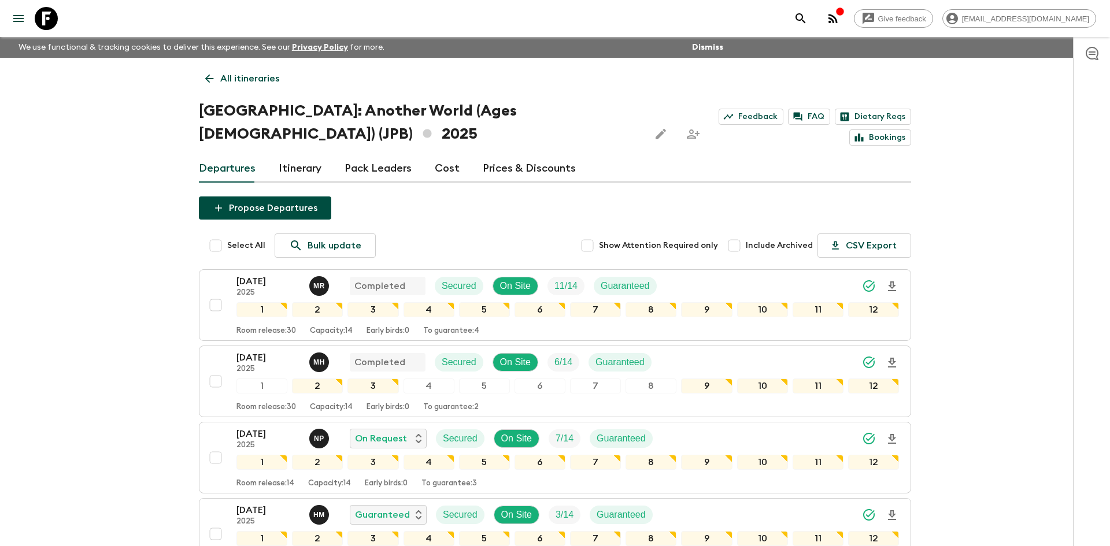
click at [273, 79] on p "All itineraries" at bounding box center [249, 79] width 59 height 14
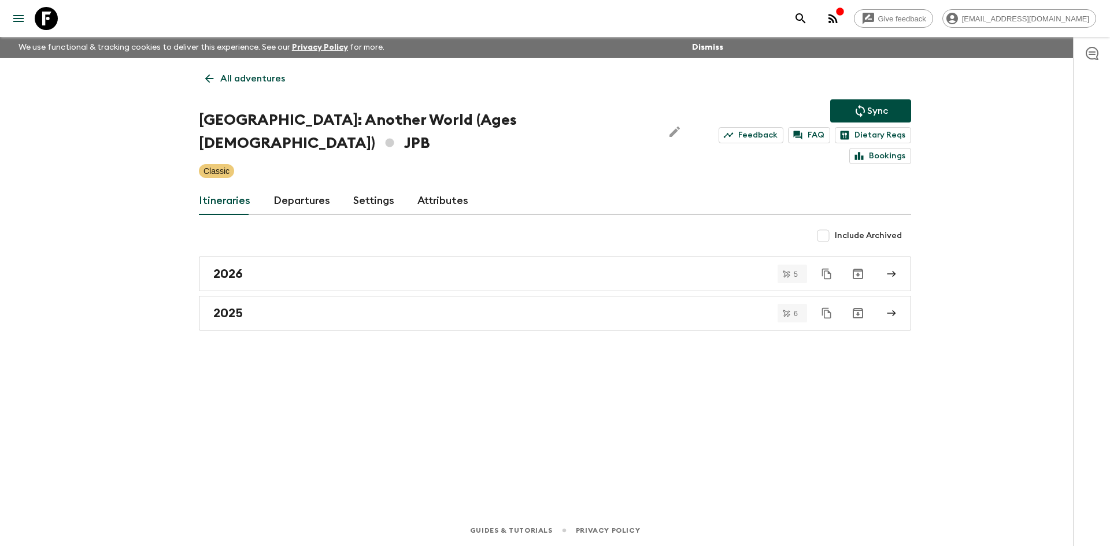
click at [242, 77] on p "All adventures" at bounding box center [252, 79] width 65 height 14
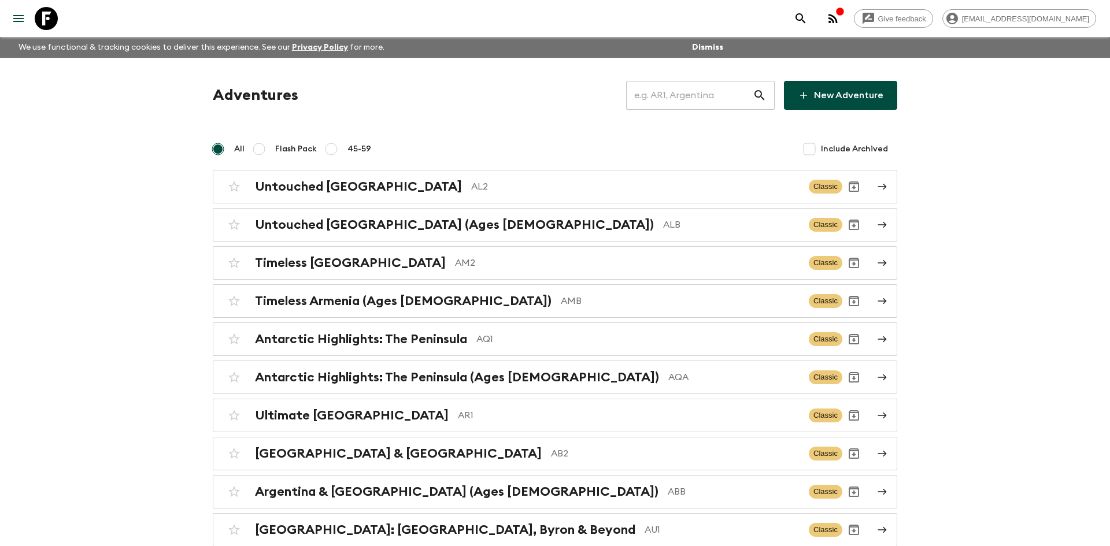
click at [644, 100] on input "text" at bounding box center [689, 95] width 127 height 32
type input "vc1"
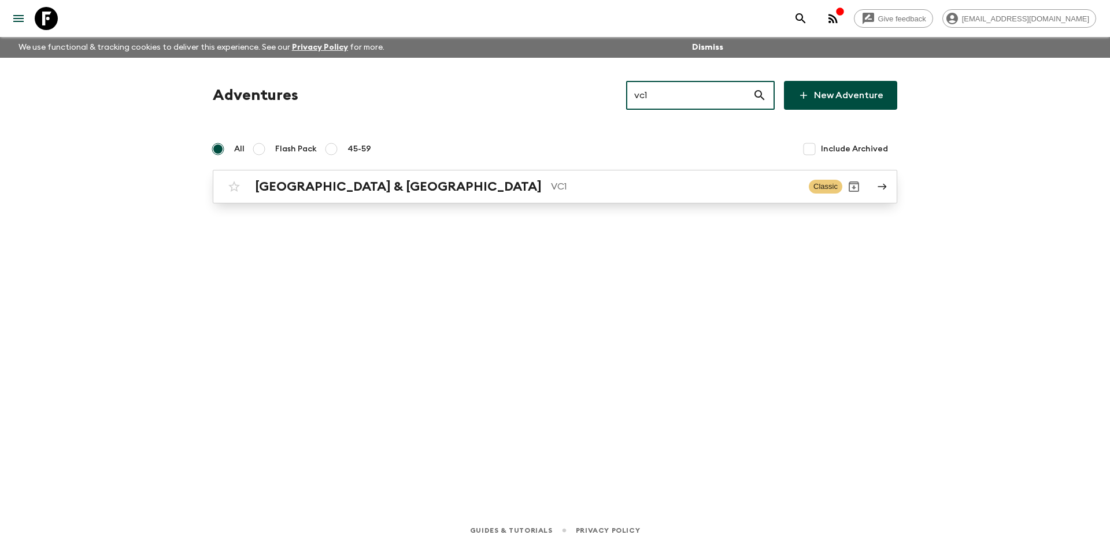
click at [551, 185] on p "VC1" at bounding box center [675, 187] width 248 height 14
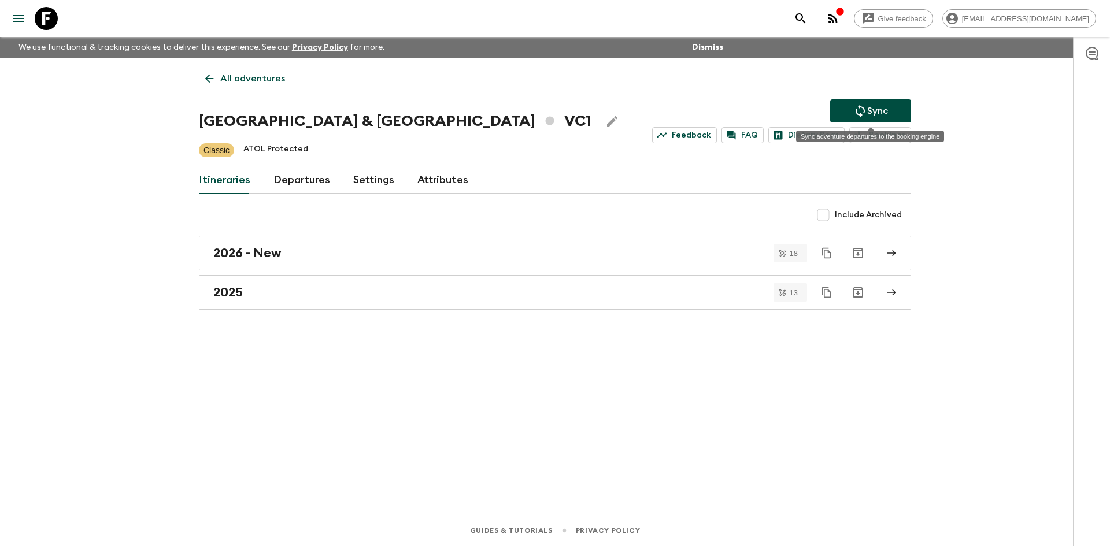
click at [849, 108] on button "Sync" at bounding box center [870, 110] width 81 height 23
click at [249, 305] on link "2025" at bounding box center [555, 292] width 712 height 35
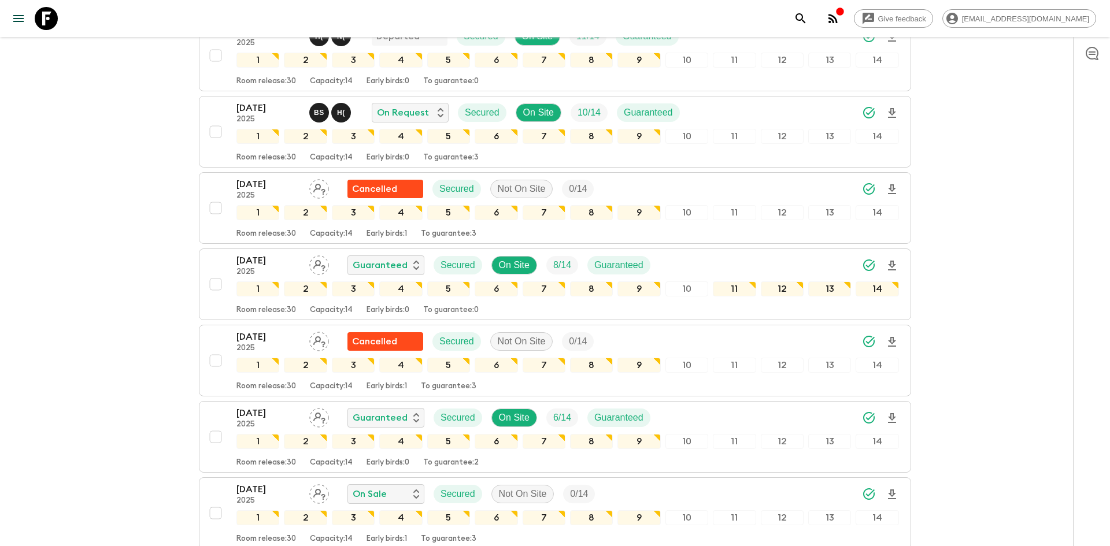
scroll to position [225, 0]
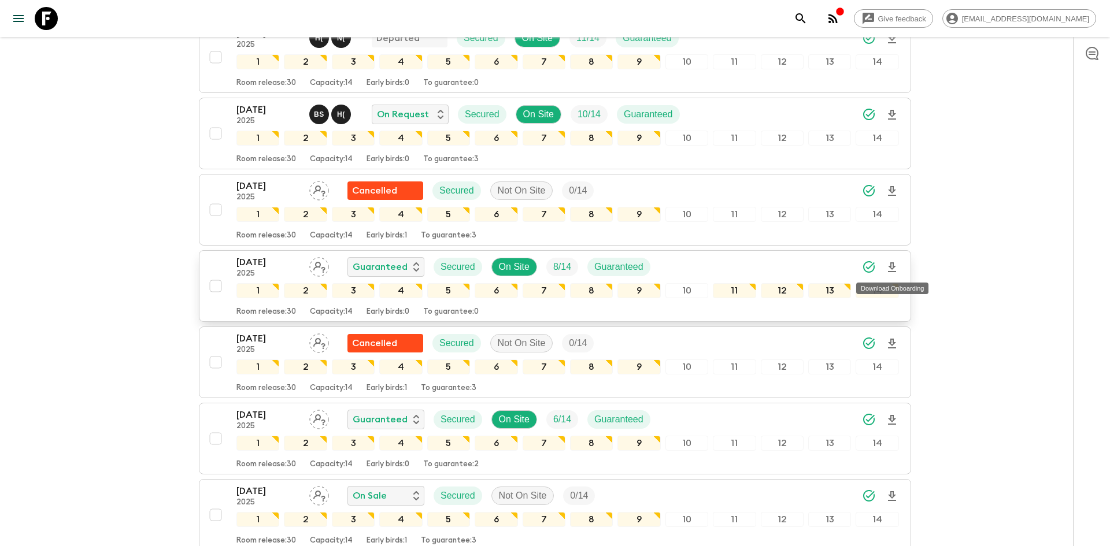
click at [895, 266] on icon "Download Onboarding" at bounding box center [892, 267] width 8 height 10
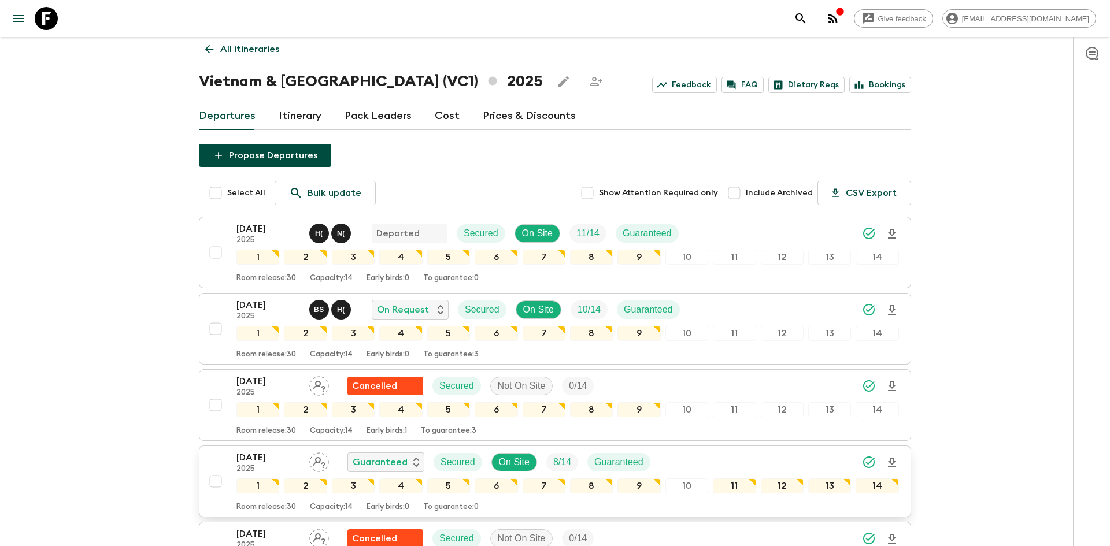
scroll to position [0, 0]
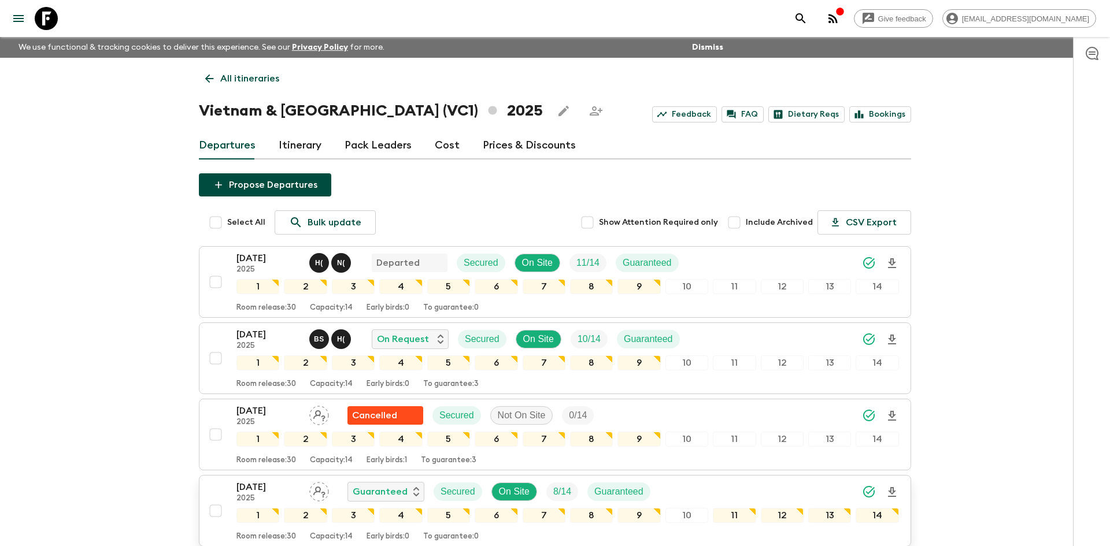
click at [262, 74] on p "All itineraries" at bounding box center [249, 79] width 59 height 14
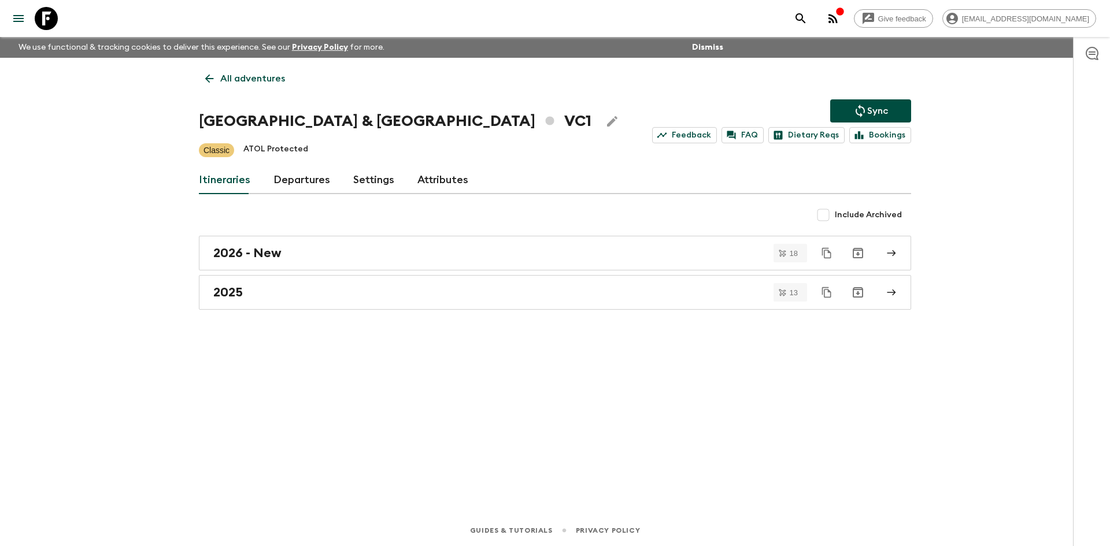
click at [281, 77] on p "All adventures" at bounding box center [252, 79] width 65 height 14
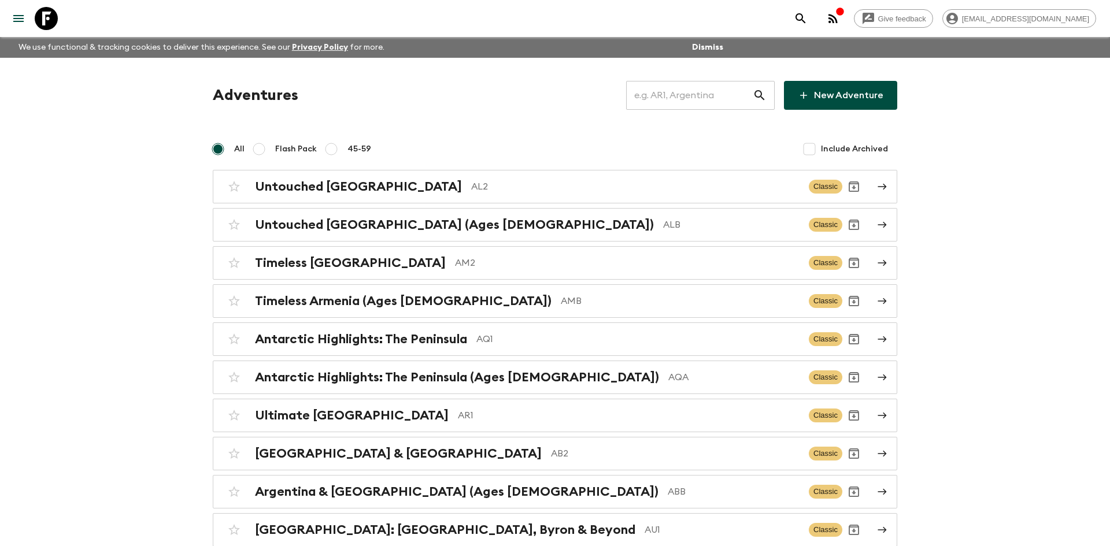
click at [646, 99] on input "text" at bounding box center [689, 95] width 127 height 32
type input "gt1"
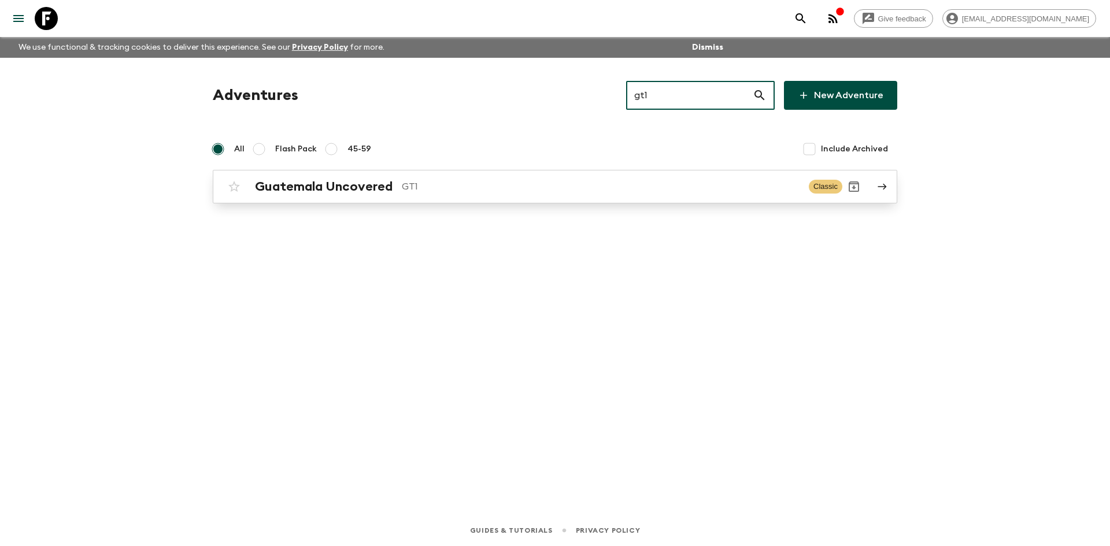
click at [402, 187] on p "GT1" at bounding box center [601, 187] width 398 height 14
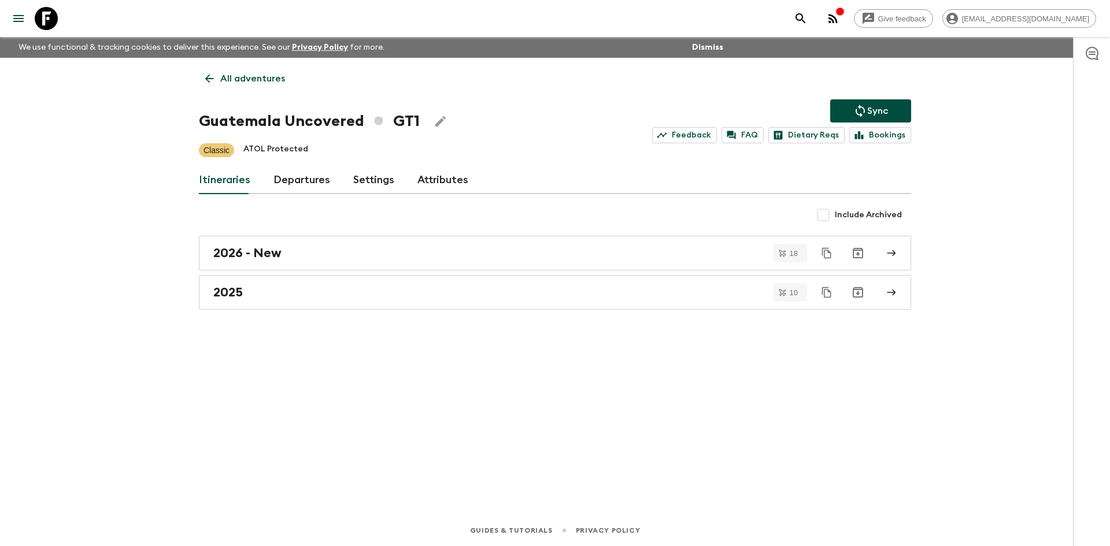
click at [849, 114] on button "Sync" at bounding box center [870, 110] width 81 height 23
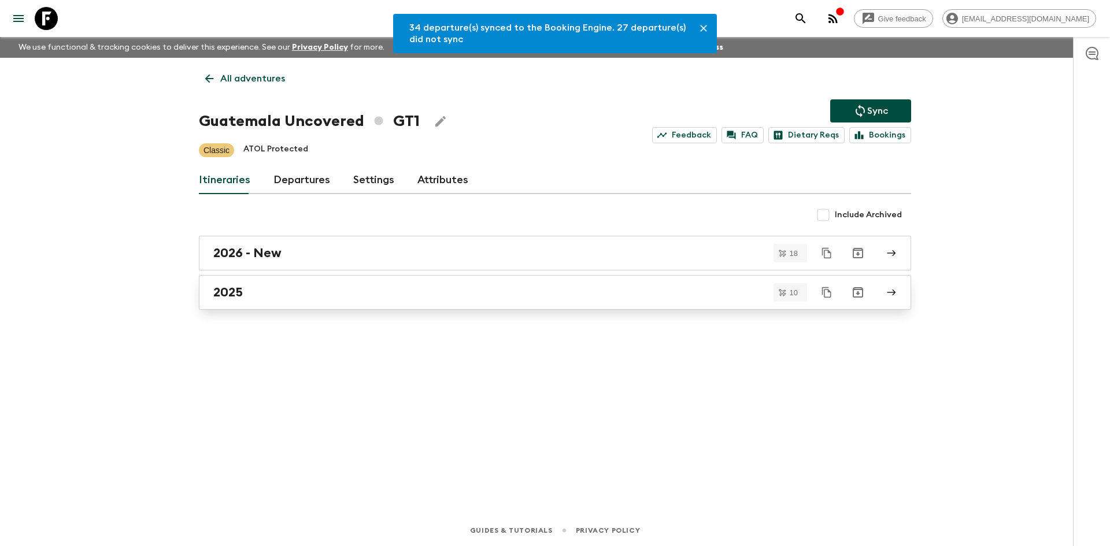
click at [261, 300] on link "2025" at bounding box center [555, 292] width 712 height 35
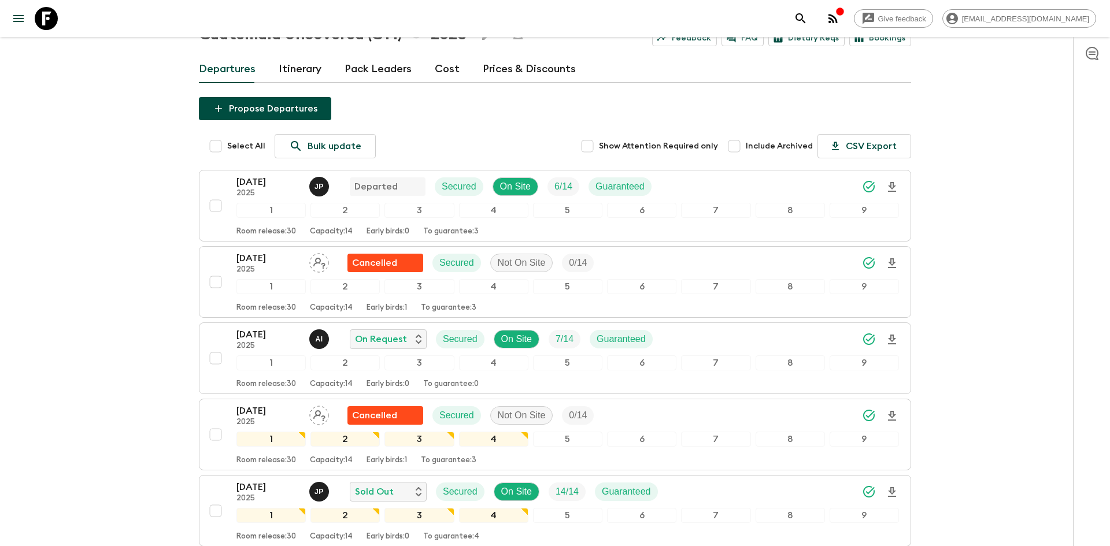
scroll to position [128, 0]
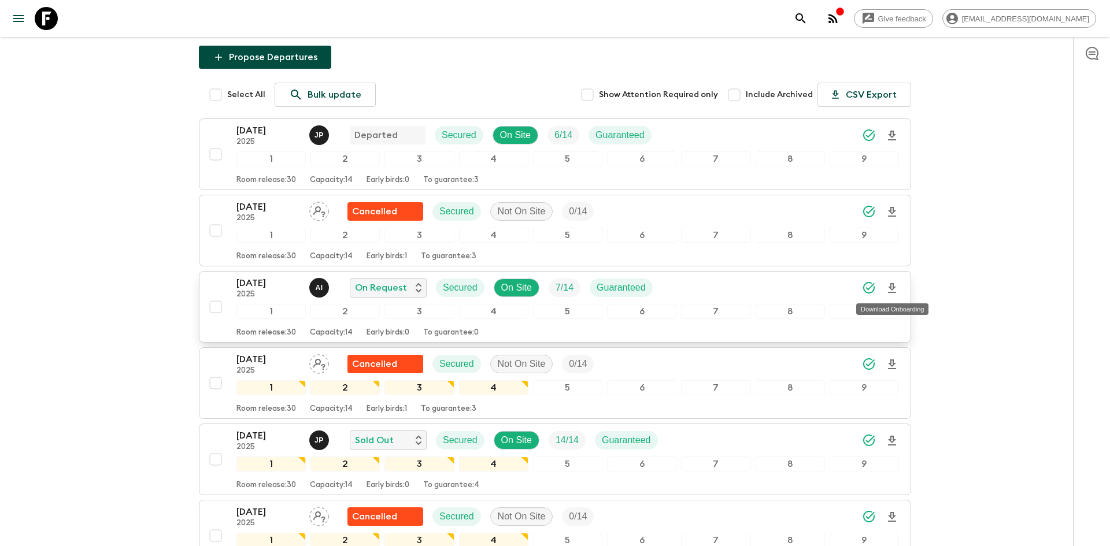
click at [892, 289] on icon "Download Onboarding" at bounding box center [892, 288] width 8 height 10
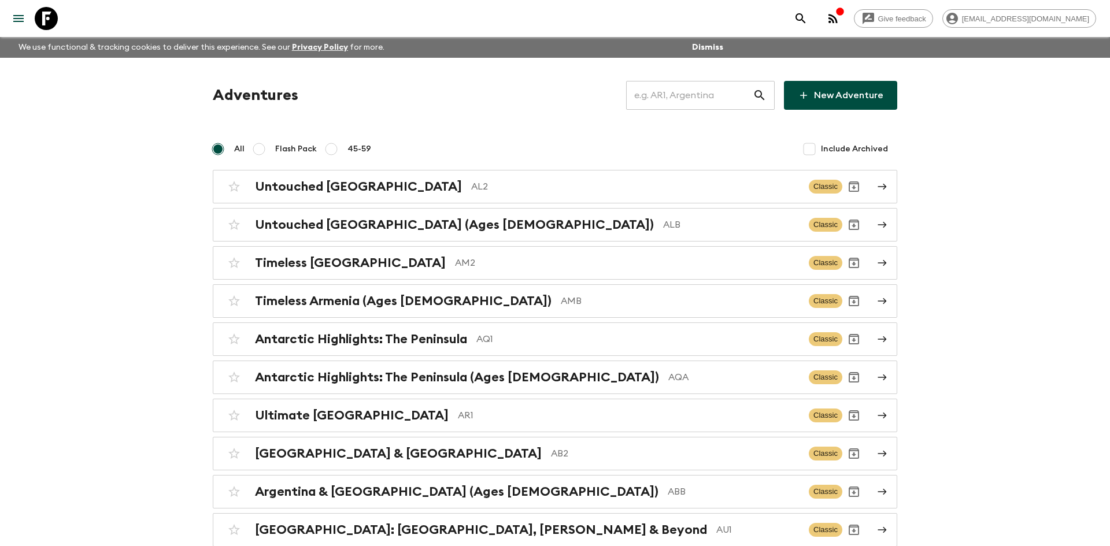
click at [690, 99] on input "text" at bounding box center [689, 95] width 127 height 32
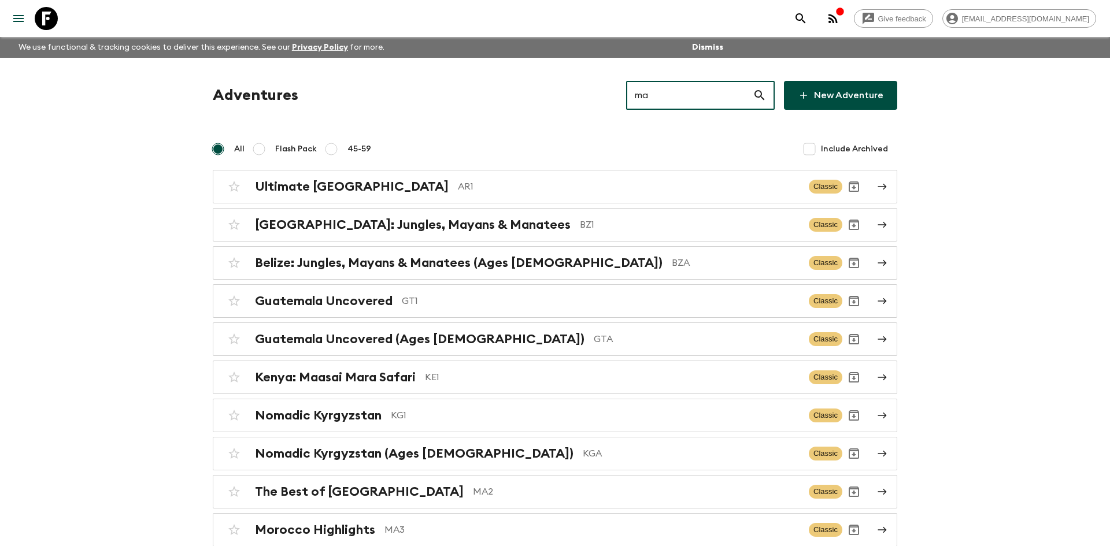
type input "ma4"
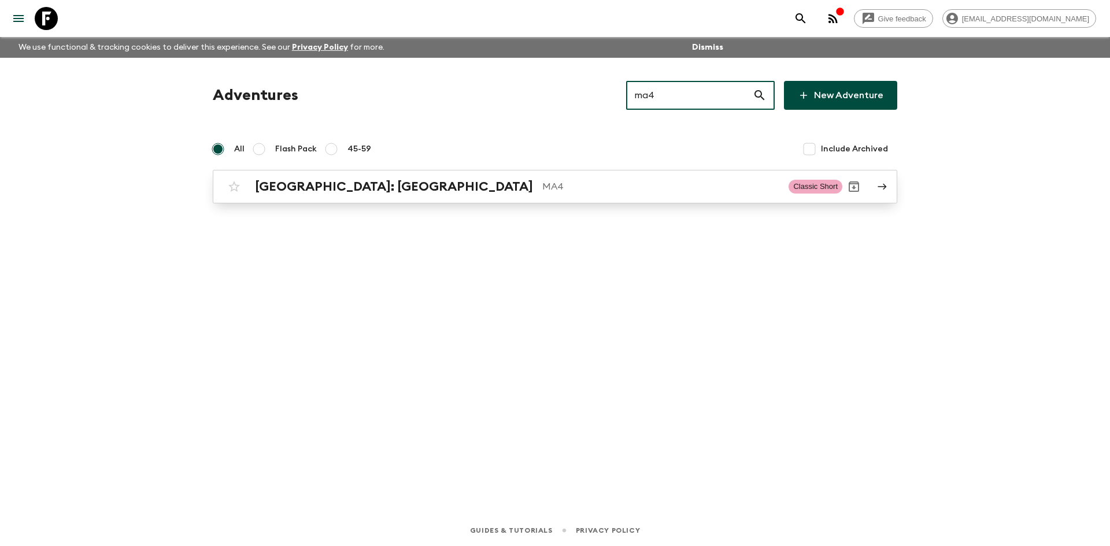
click at [542, 193] on p "MA4" at bounding box center [660, 187] width 237 height 14
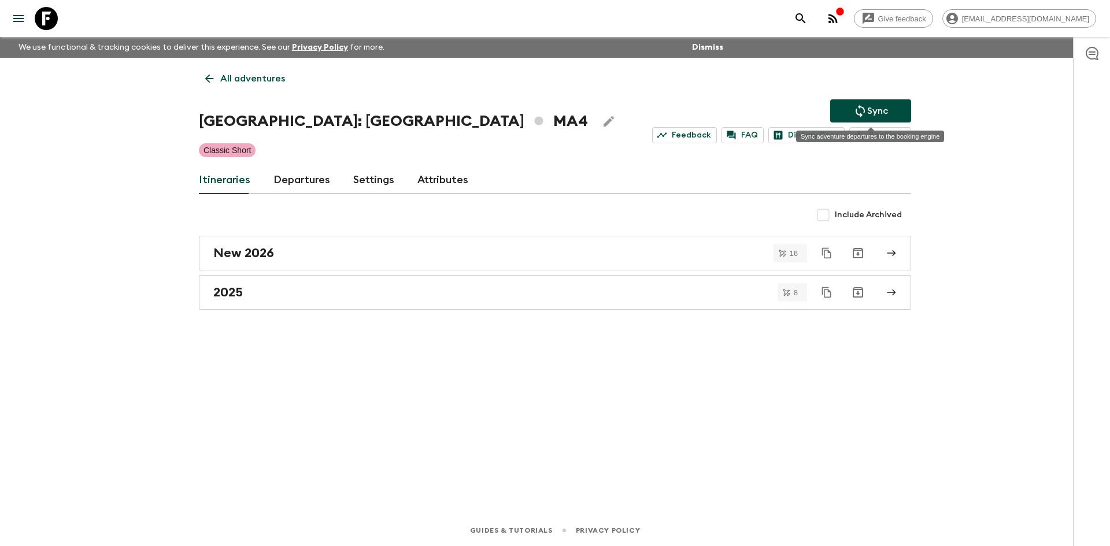
click at [884, 109] on p "Sync" at bounding box center [877, 111] width 21 height 14
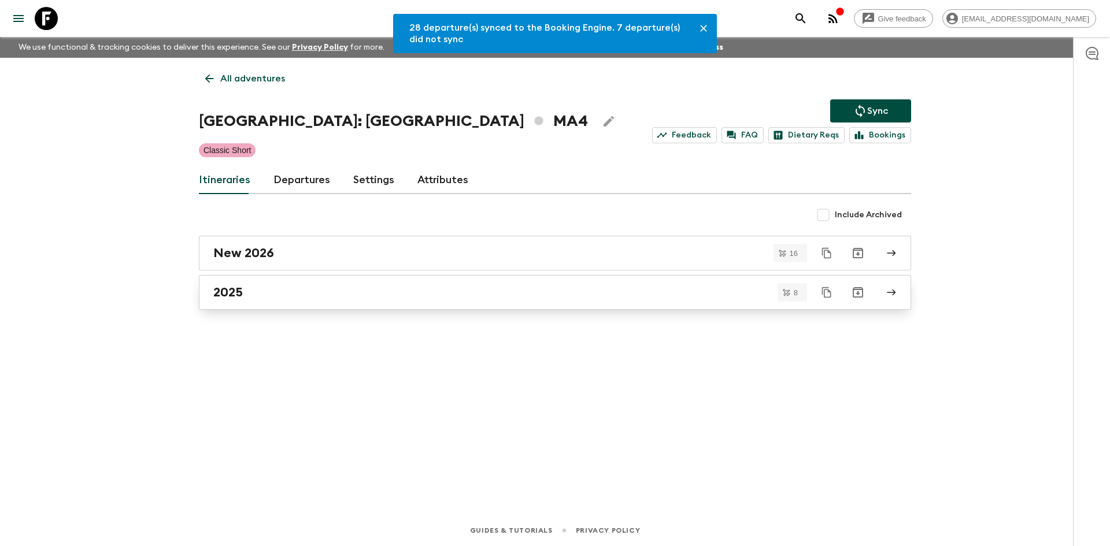
click at [278, 285] on div "2025" at bounding box center [543, 292] width 661 height 15
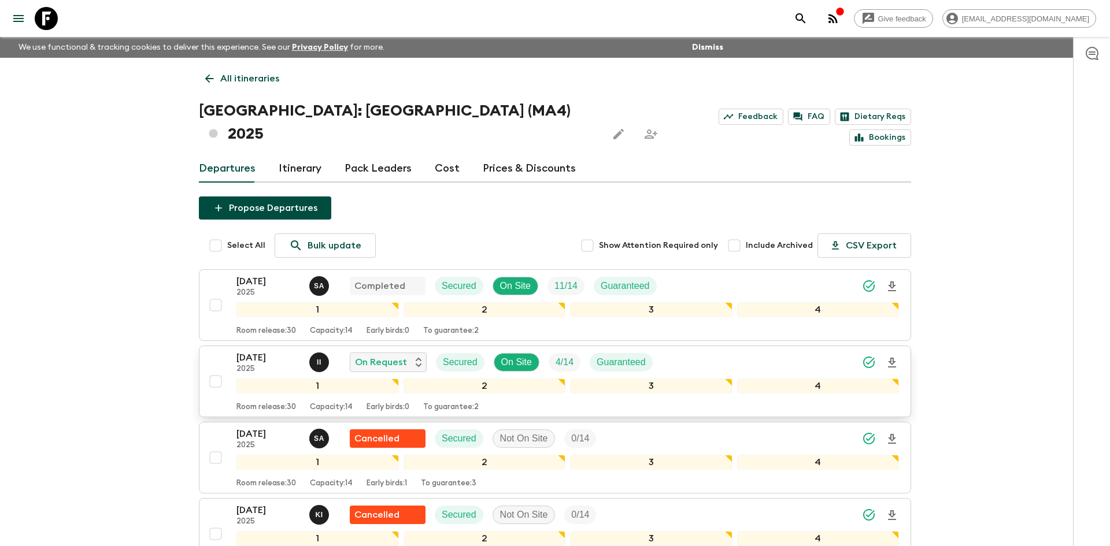
click at [896, 356] on icon "Download Onboarding" at bounding box center [892, 363] width 14 height 14
